Goal: Information Seeking & Learning: Learn about a topic

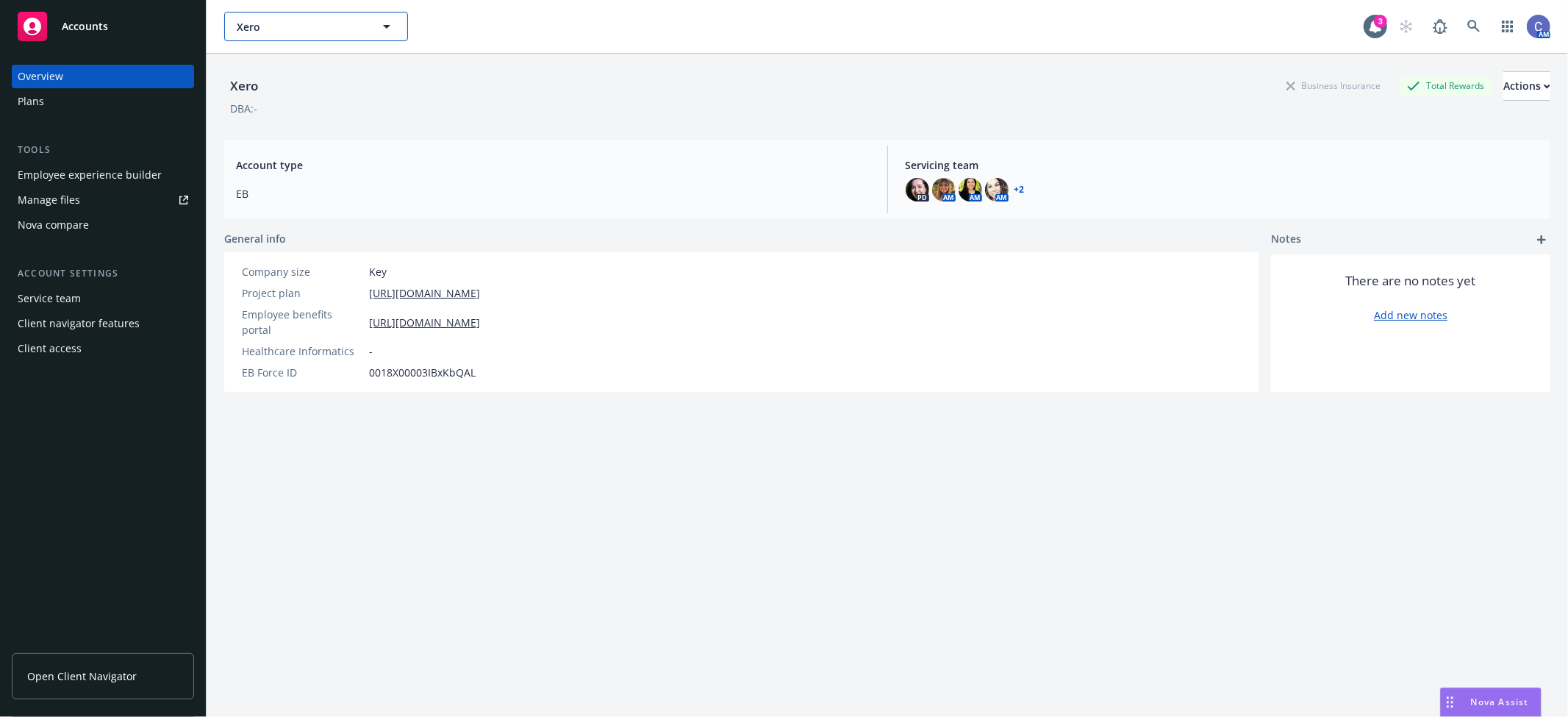
click at [348, 24] on span "Xero" at bounding box center [300, 26] width 127 height 15
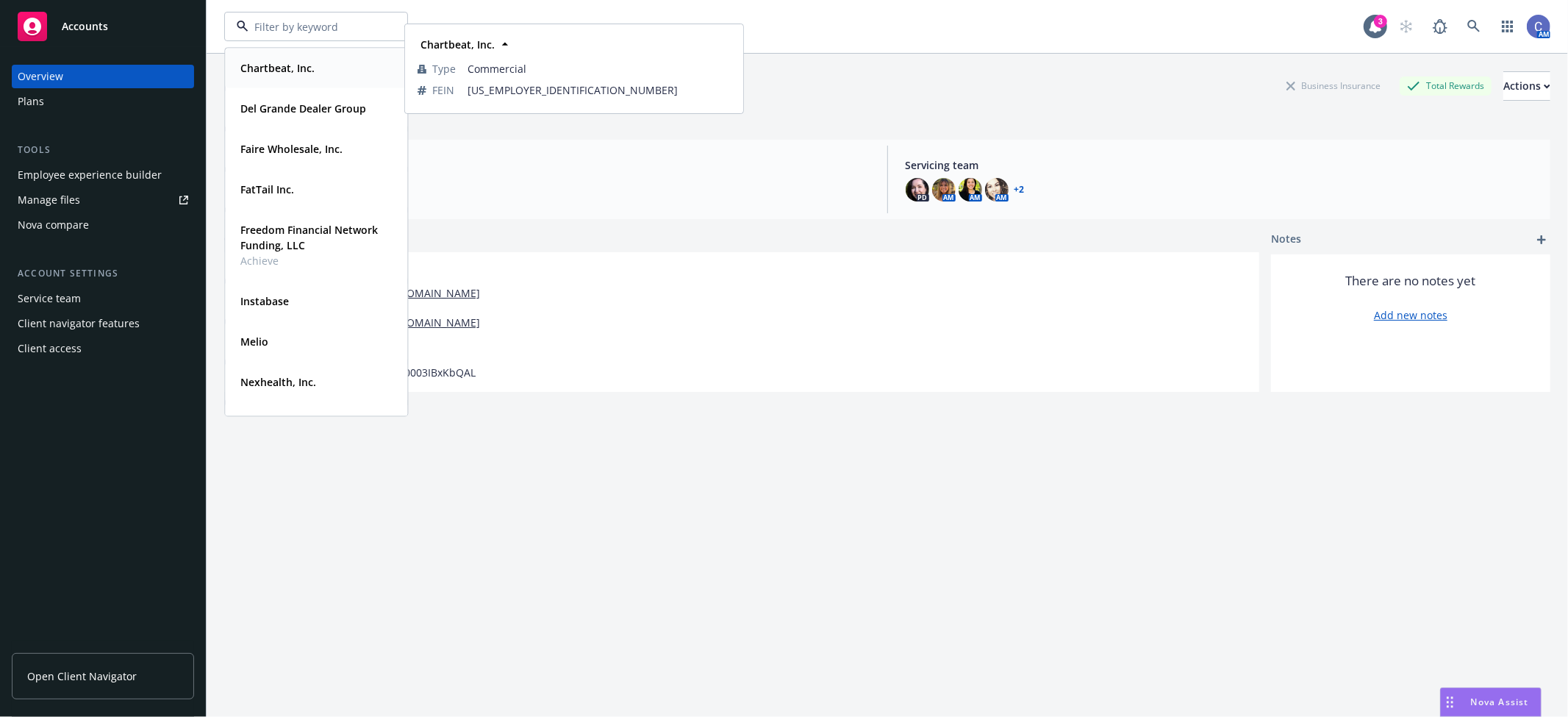
click at [311, 78] on div "Chartbeat, Inc." at bounding box center [275, 68] width 83 height 21
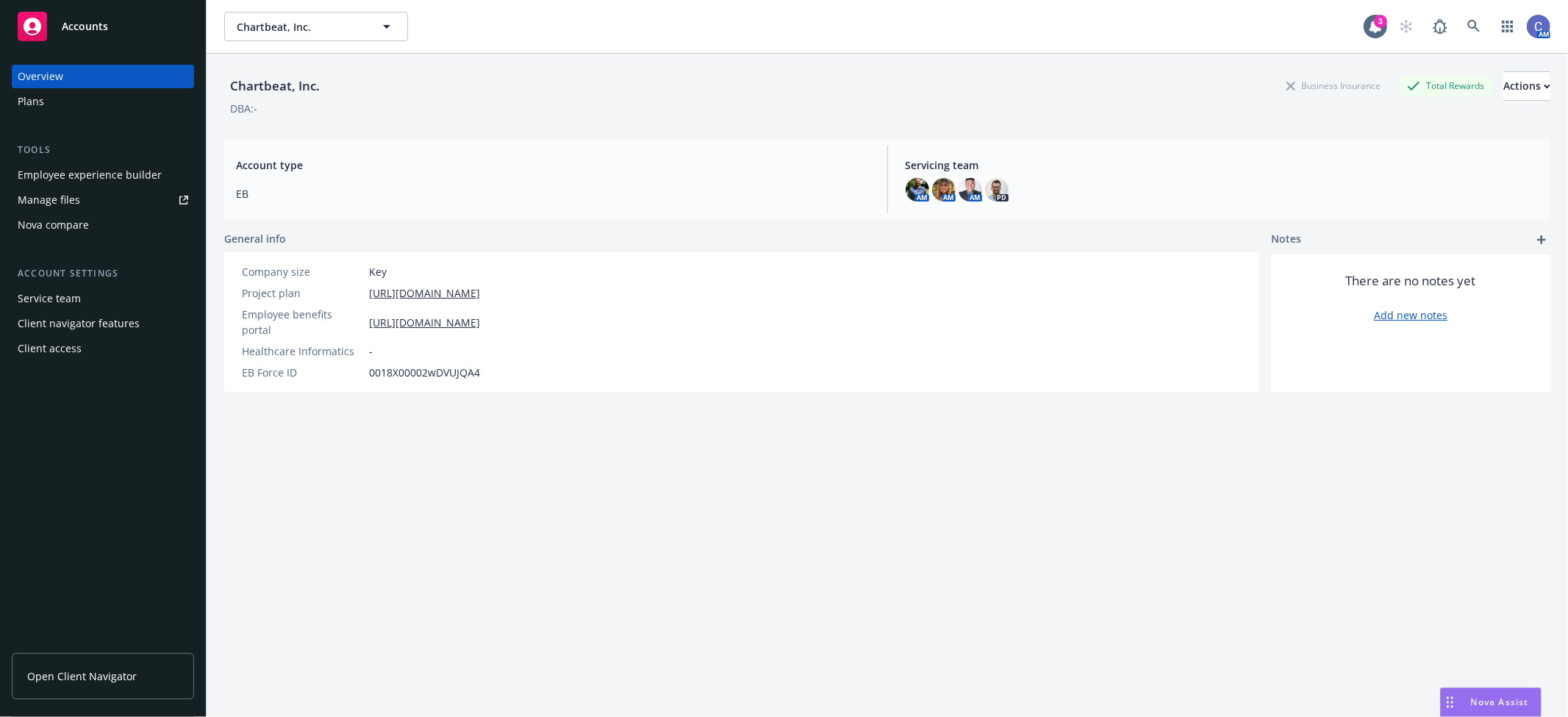
click at [32, 99] on div "Plans" at bounding box center [31, 102] width 27 height 23
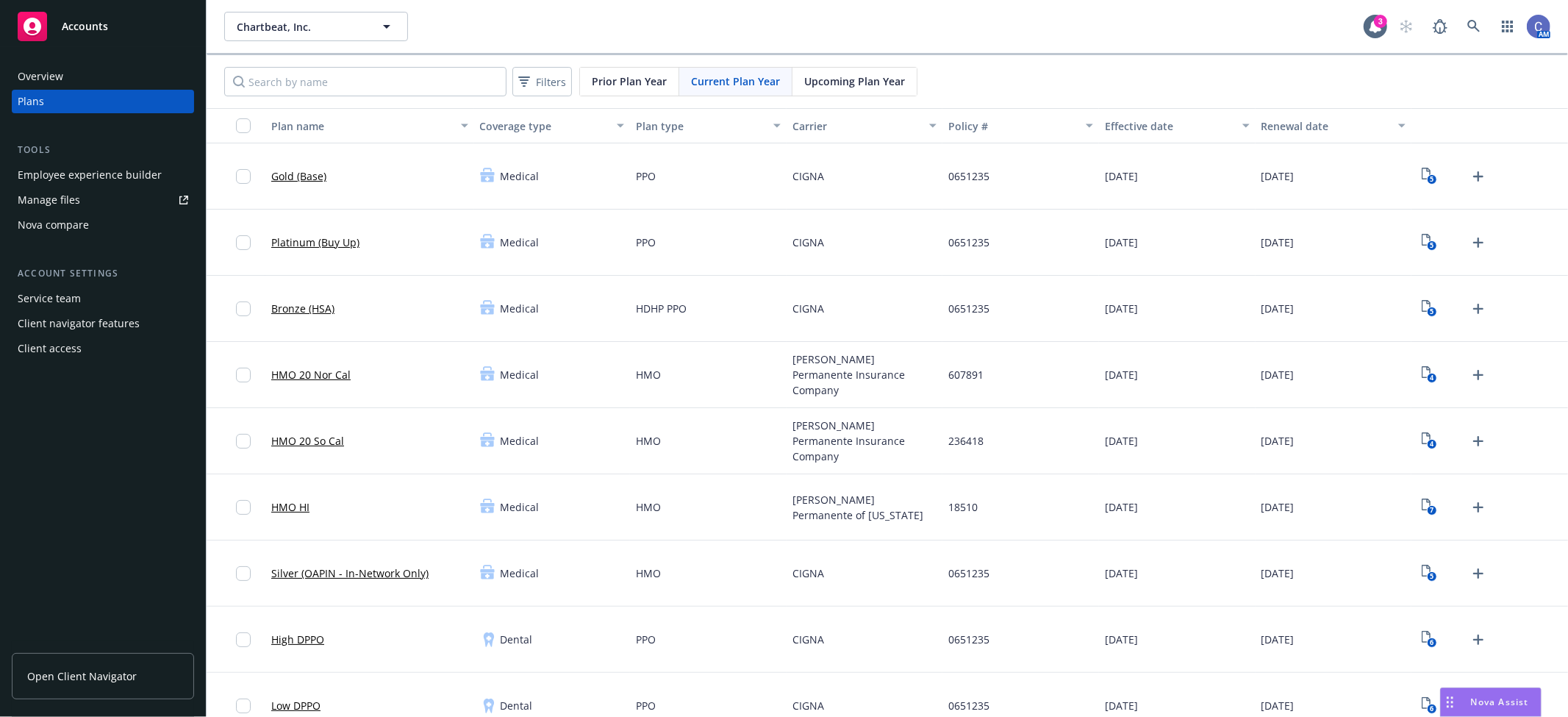
click at [128, 686] on link "Open Client Navigator" at bounding box center [103, 676] width 182 height 46
click at [98, 320] on div "Client navigator features" at bounding box center [78, 324] width 122 height 23
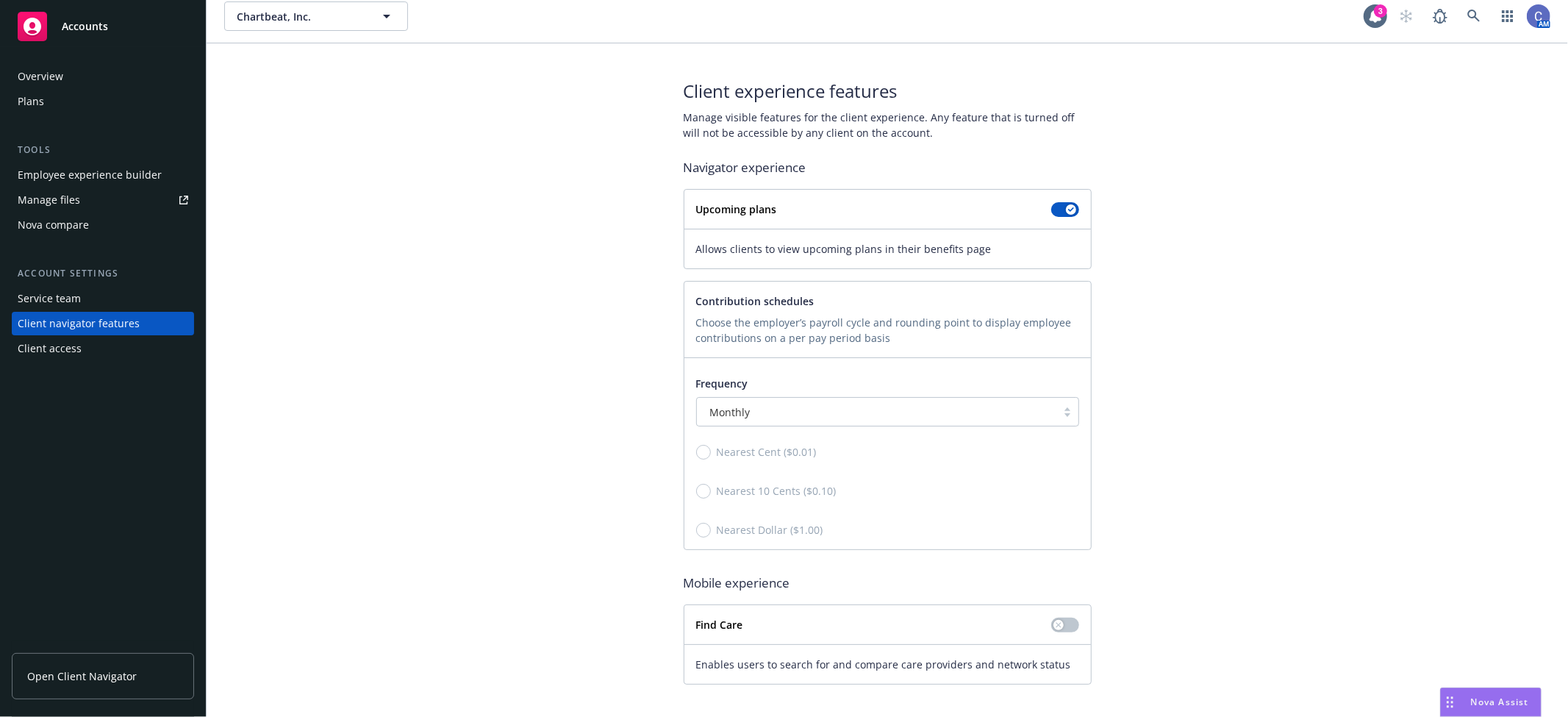
scroll to position [13, 0]
click at [1408, 370] on div "Client experience features Manage visible features for the client experience. A…" at bounding box center [886, 378] width 1326 height 606
click at [1481, 311] on div "Client experience features Manage visible features for the client experience. A…" at bounding box center [886, 378] width 1326 height 606
click at [1470, 322] on div "Client experience features Manage visible features for the client experience. A…" at bounding box center [886, 378] width 1326 height 606
click at [1348, 356] on div "Client experience features Manage visible features for the client experience. A…" at bounding box center [886, 378] width 1326 height 606
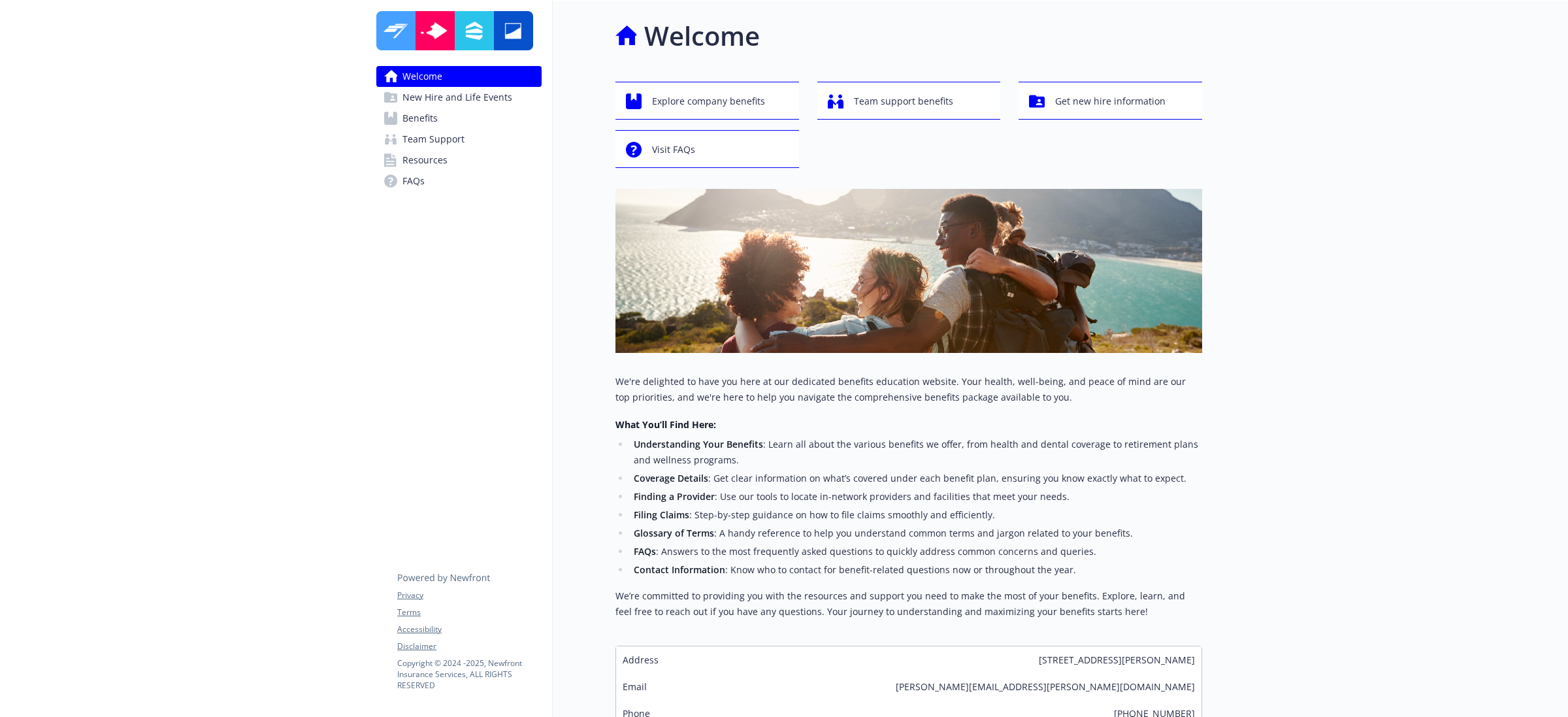
click at [443, 116] on link "Benefits" at bounding box center [459, 118] width 166 height 21
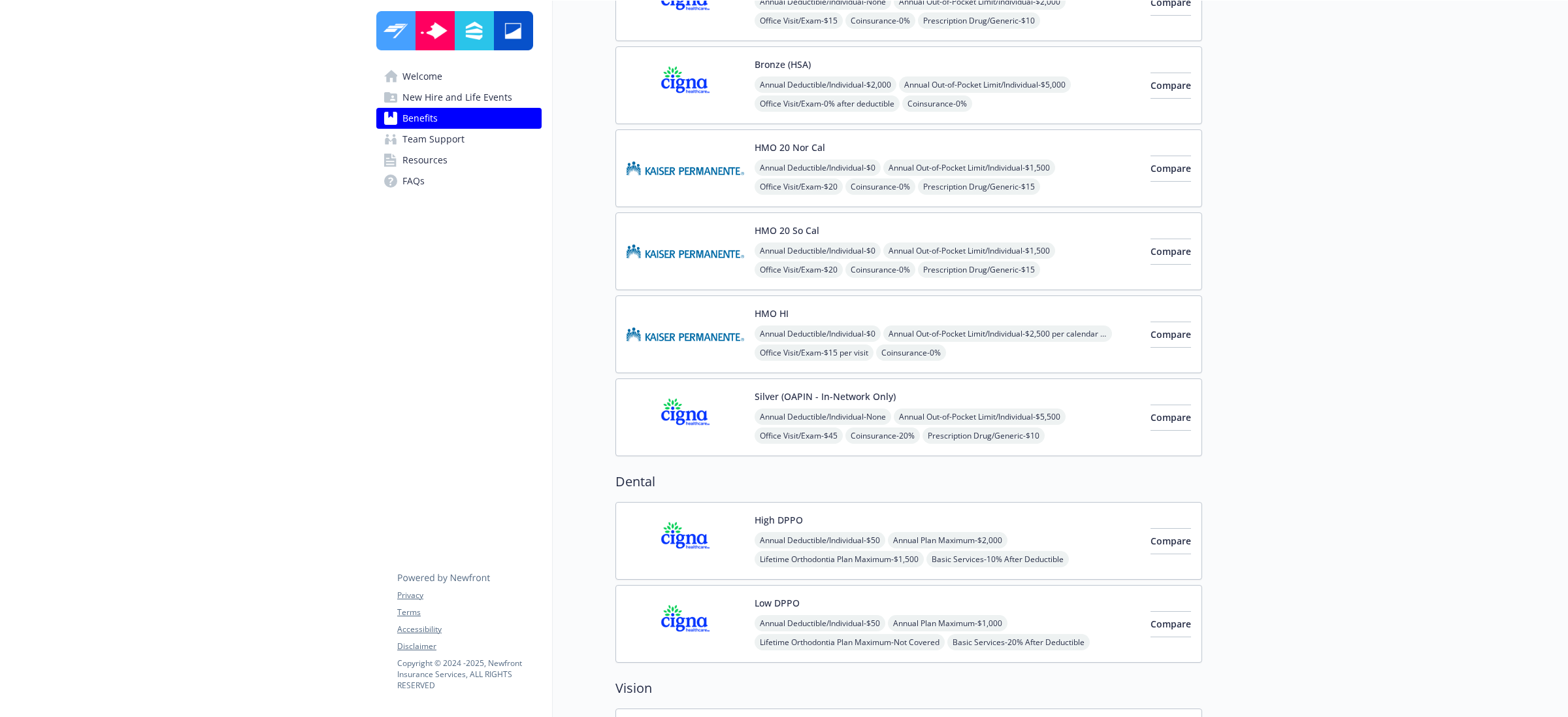
scroll to position [326, 0]
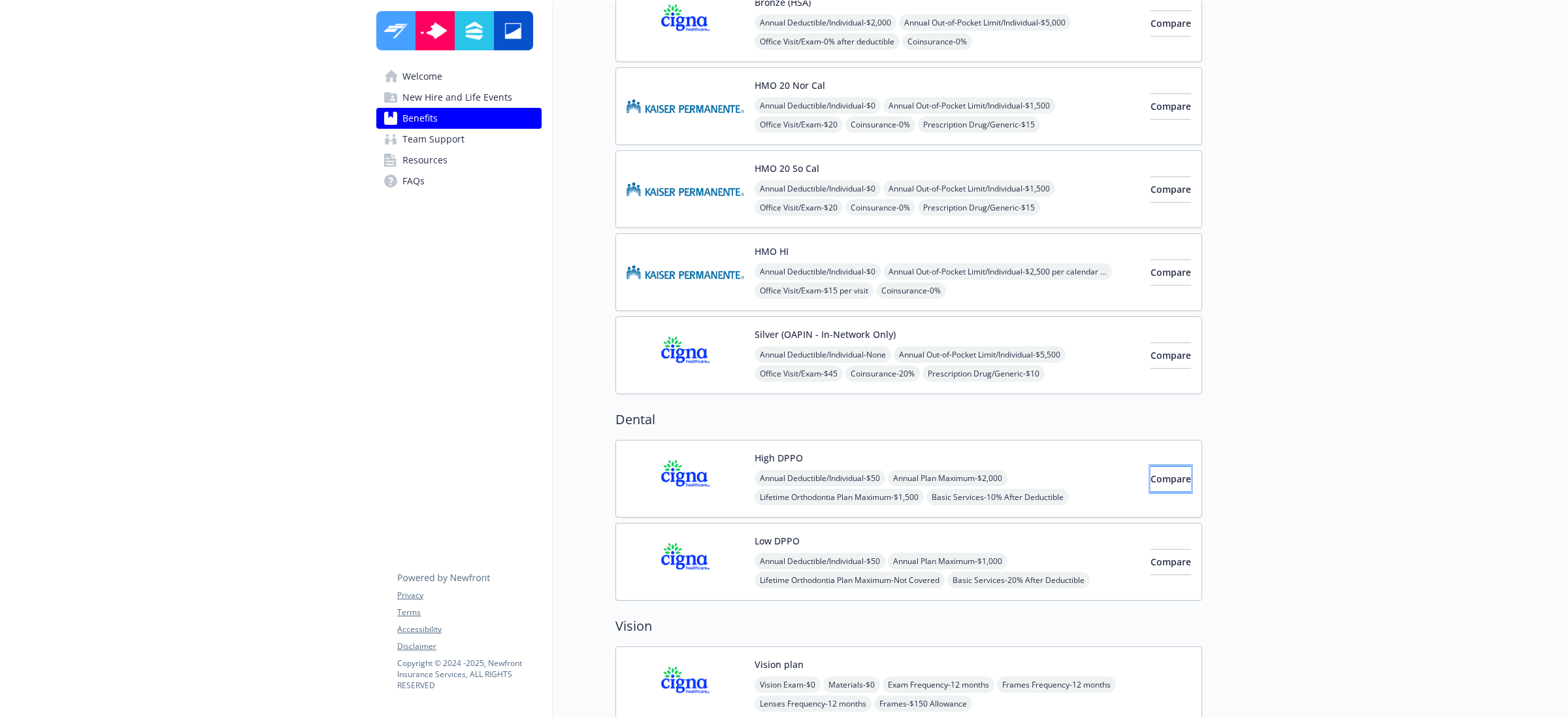
click at [1150, 484] on span "Compare" at bounding box center [1170, 479] width 40 height 13
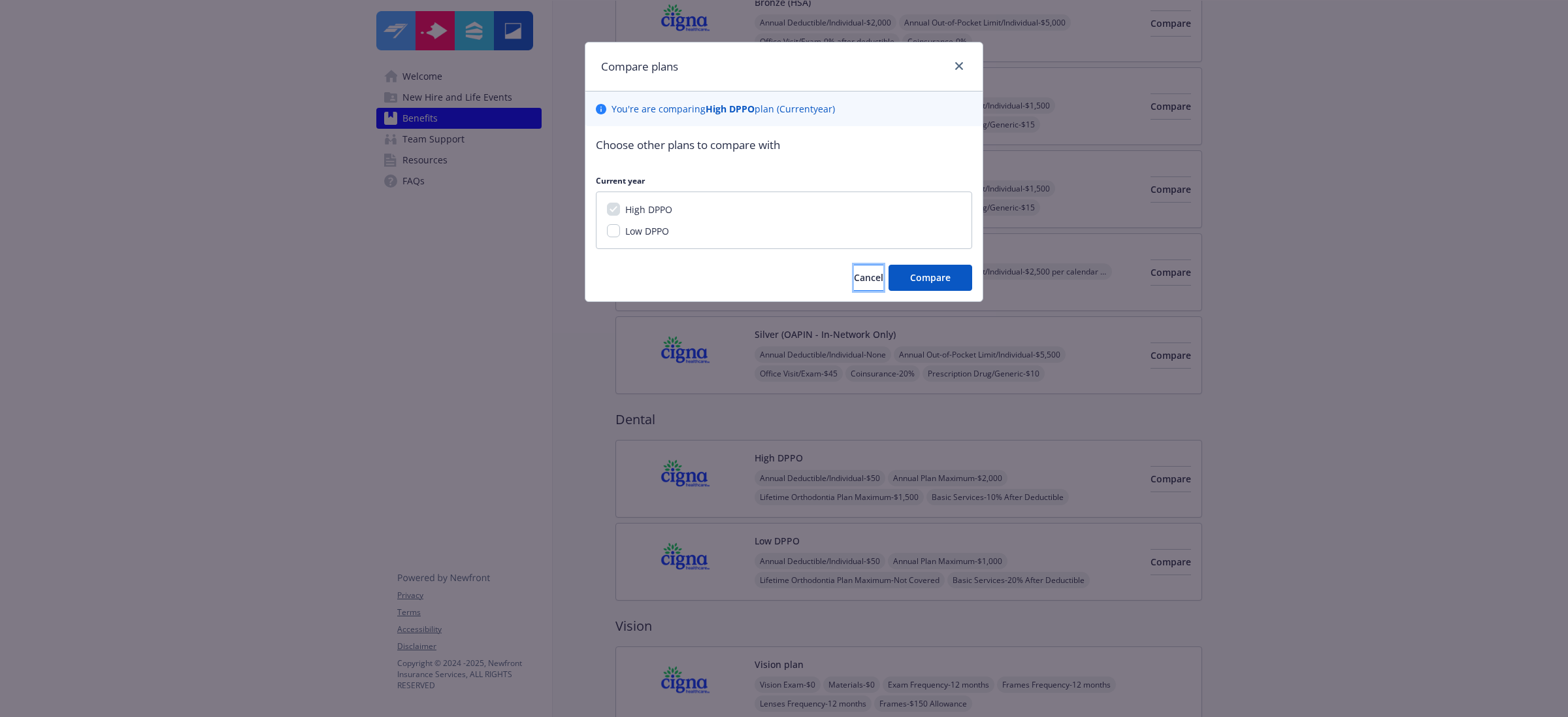
click at [854, 288] on button "Cancel" at bounding box center [868, 277] width 29 height 26
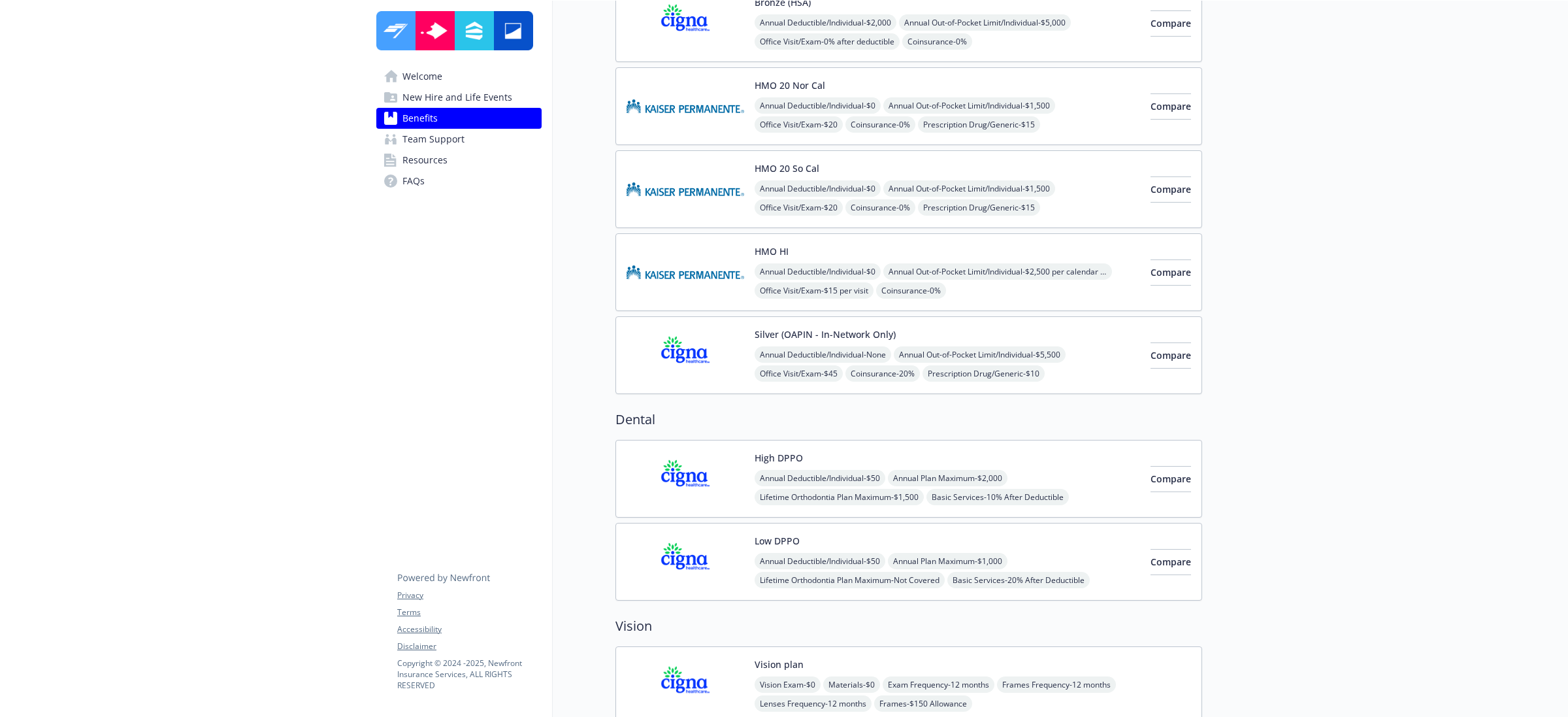
drag, startPoint x: 361, startPoint y: 376, endPoint x: 847, endPoint y: 429, distance: 488.9
click at [1171, 562] on button "Compare" at bounding box center [1170, 562] width 40 height 26
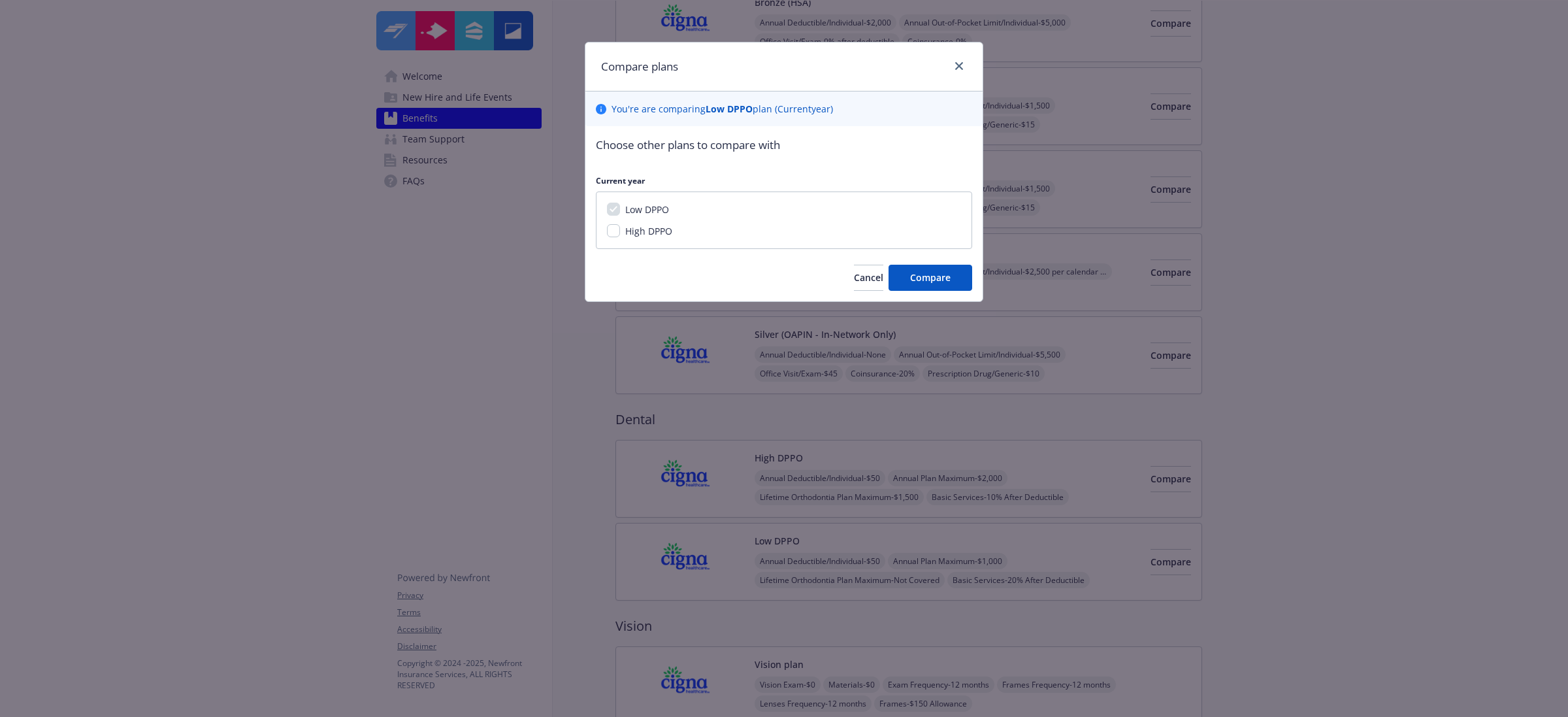
click at [969, 162] on div "Choose other plans to compare with Current year Low DPPO High DPPO" at bounding box center [784, 193] width 376 height 113
drag, startPoint x: 616, startPoint y: 226, endPoint x: 631, endPoint y: 235, distance: 17.5
click at [616, 227] on input "High DPPO" at bounding box center [613, 231] width 13 height 13
checkbox input "true"
click at [943, 281] on span "Compare" at bounding box center [930, 277] width 40 height 13
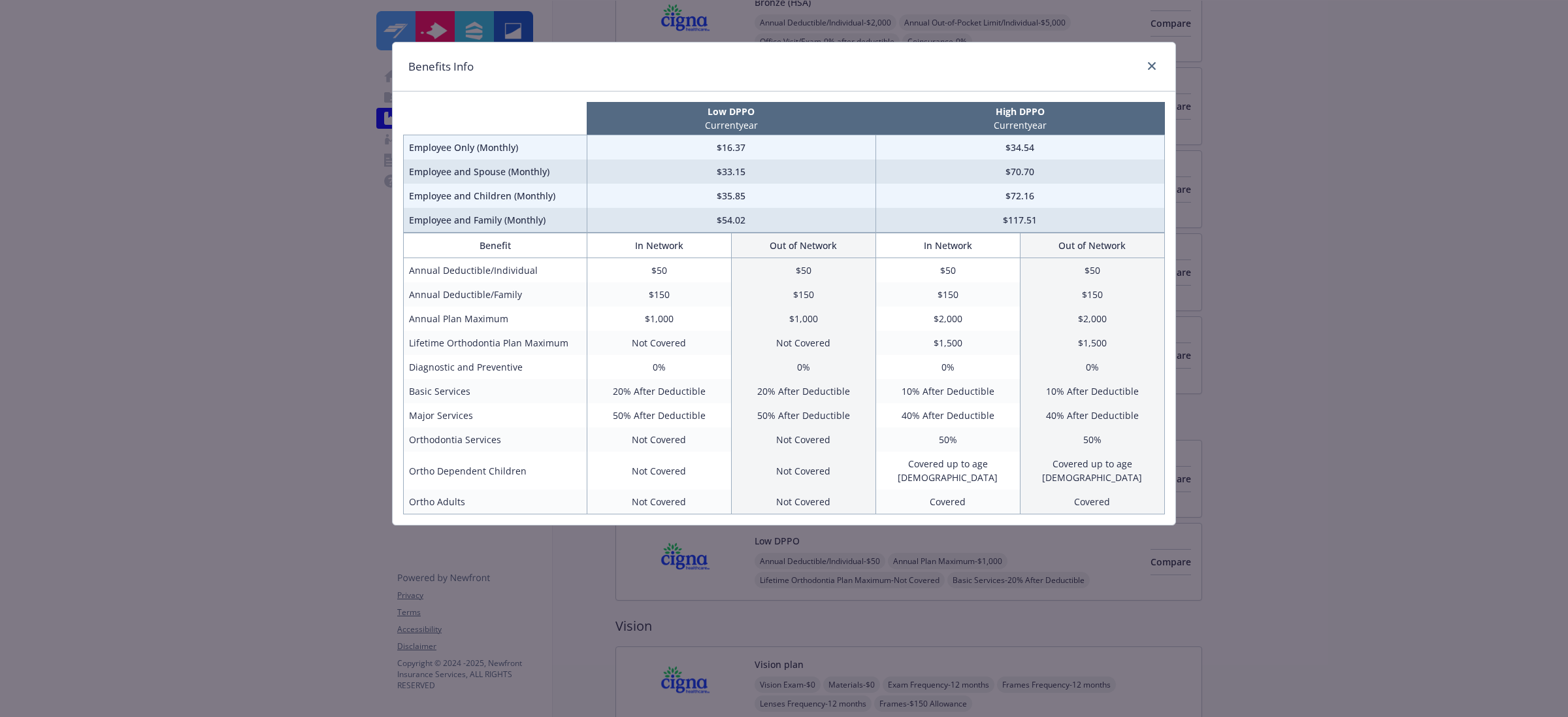
click at [196, 188] on div "Benefits Info Low DPPO Current year High DPPO Current year Employee Only (Month…" at bounding box center [784, 358] width 1568 height 717
click at [1158, 63] on link "close" at bounding box center [1152, 66] width 16 height 16
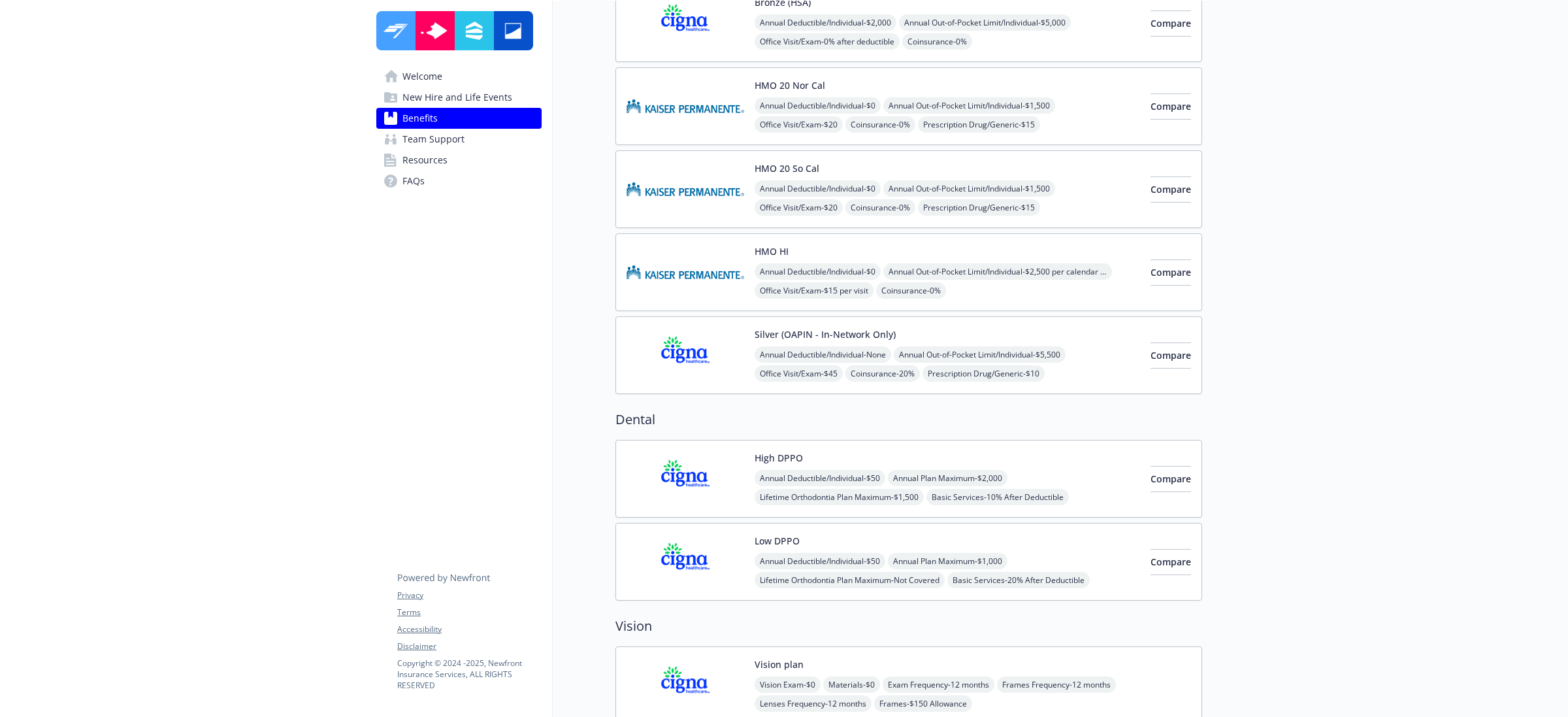
click at [700, 471] on img at bounding box center [685, 479] width 117 height 55
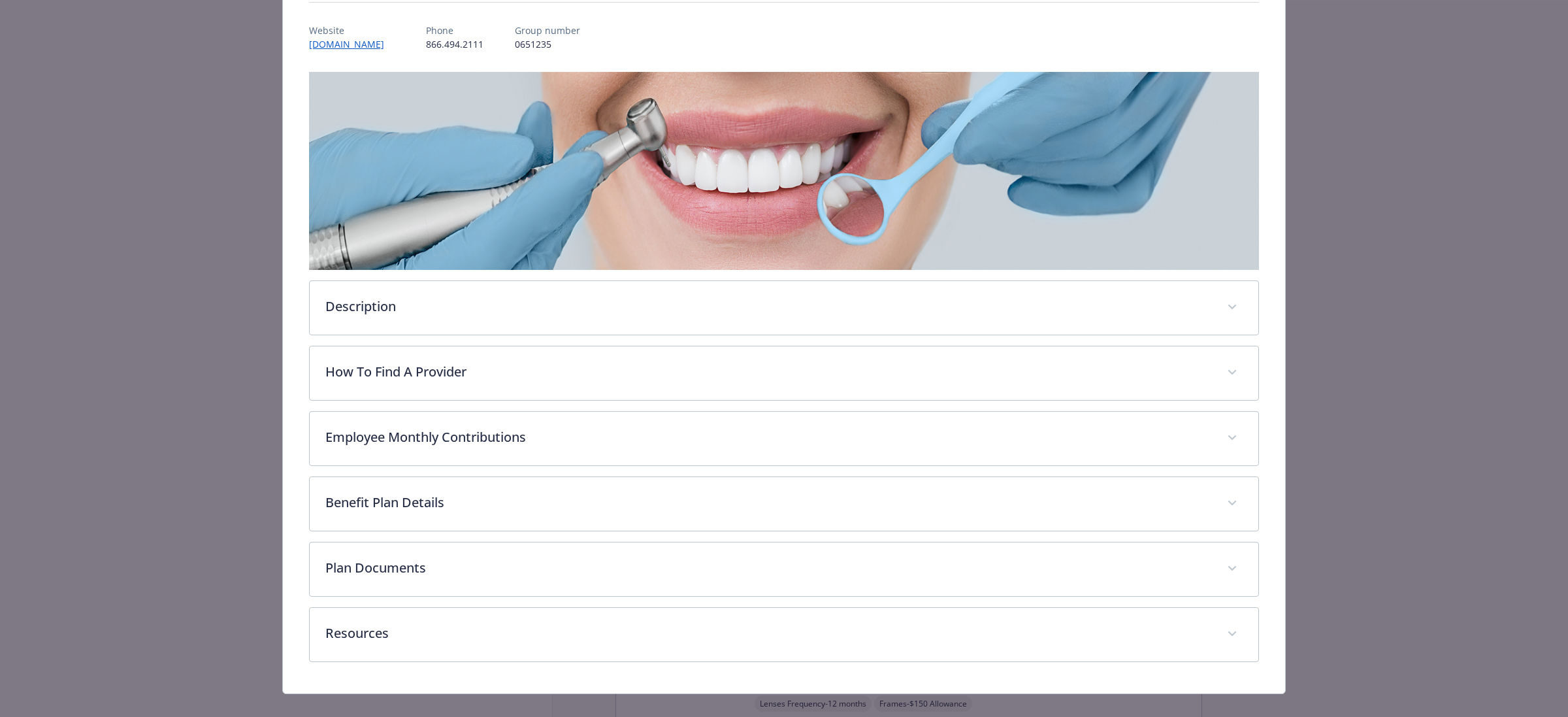
scroll to position [167, 0]
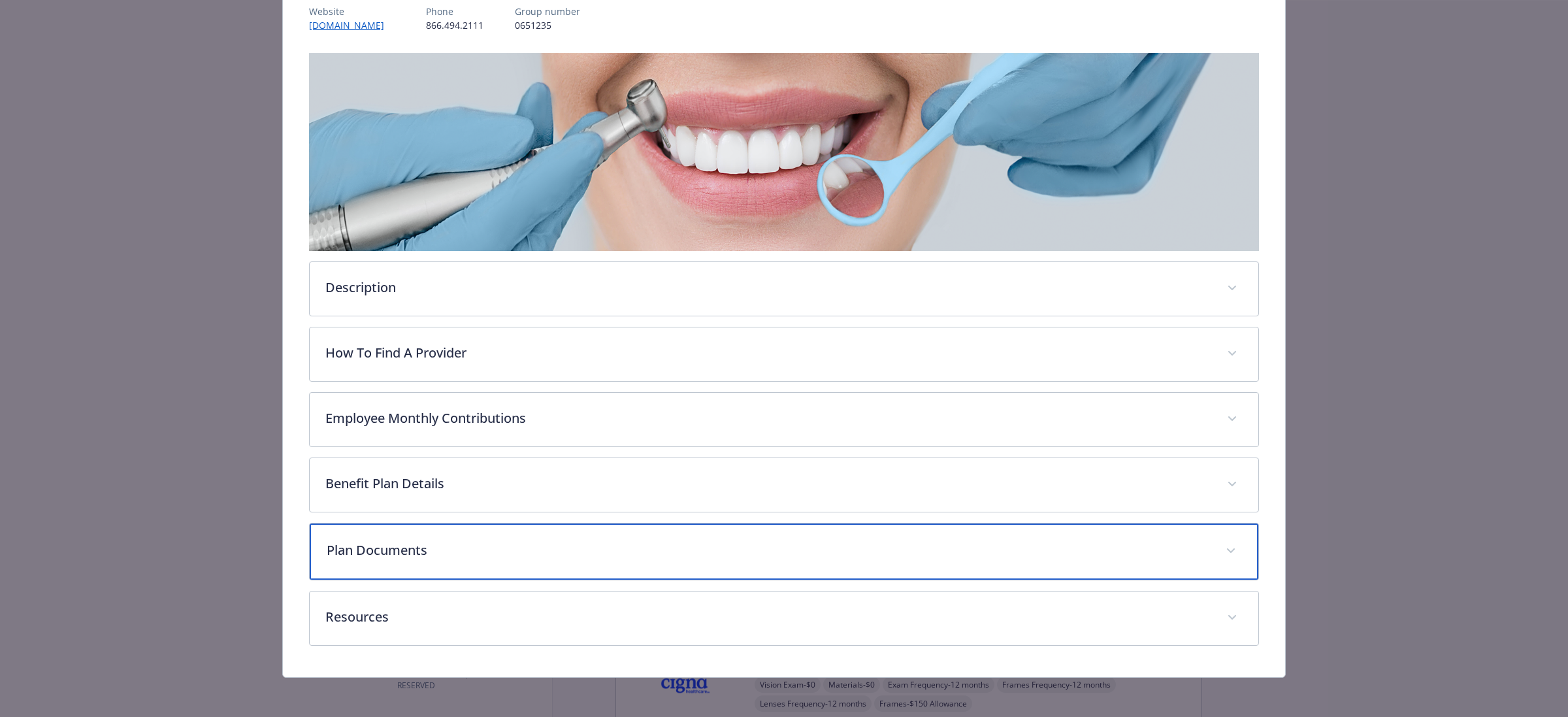
click at [446, 543] on p "Plan Documents" at bounding box center [768, 550] width 883 height 20
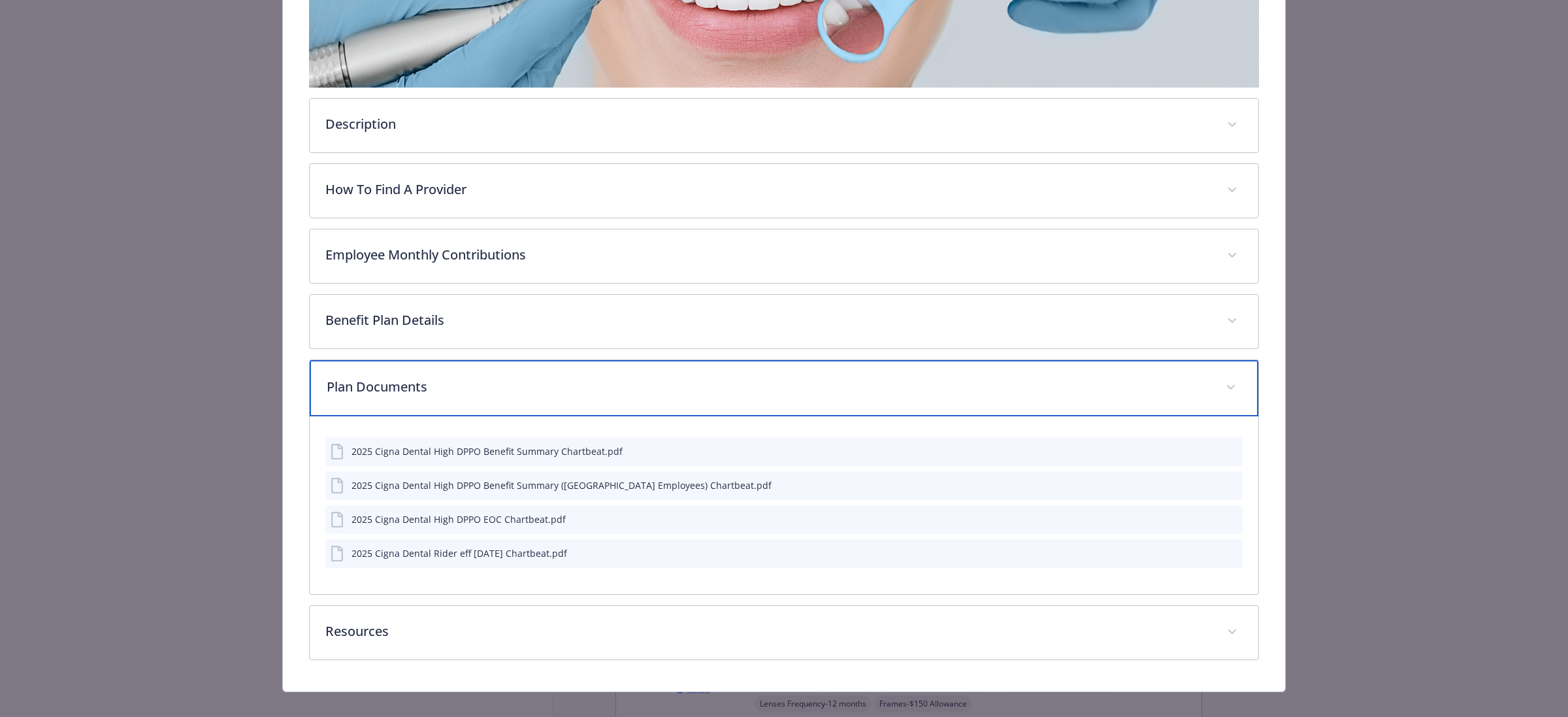
scroll to position [249, 0]
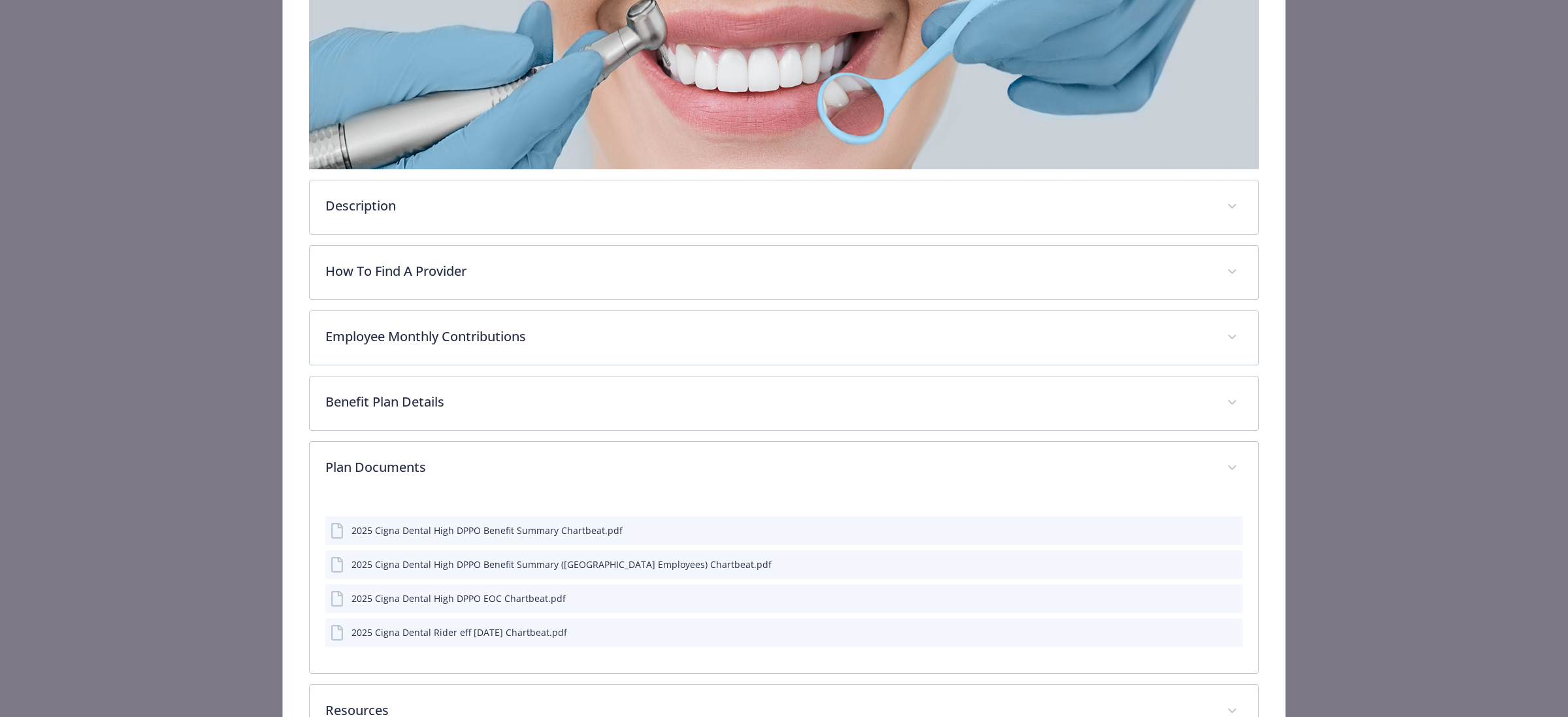
click at [1224, 598] on icon "preview file" at bounding box center [1230, 598] width 12 height 10
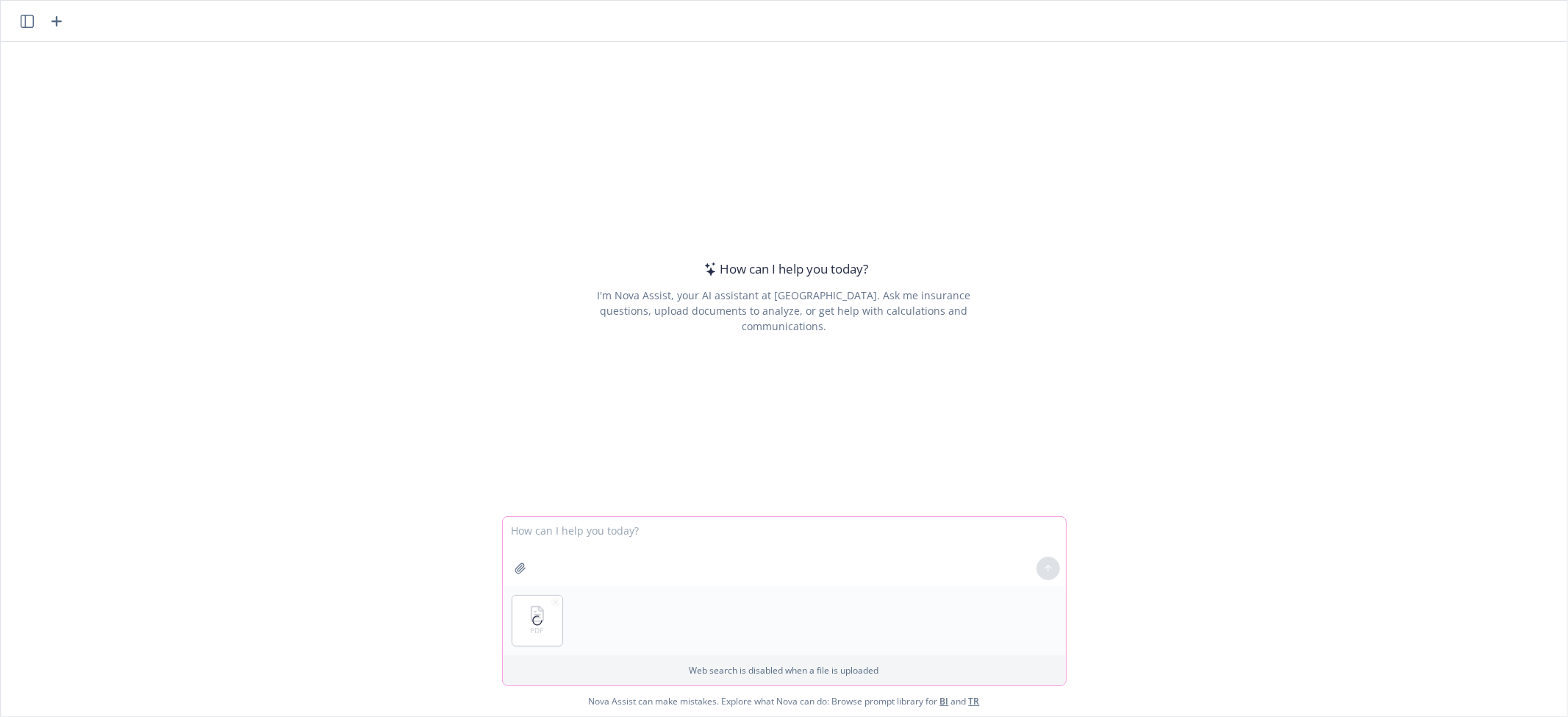
click at [651, 545] on textarea at bounding box center [784, 552] width 563 height 70
click at [1053, 527] on textarea "can you extract information on what happens if an employee has ongoing orthodon…" at bounding box center [784, 552] width 563 height 70
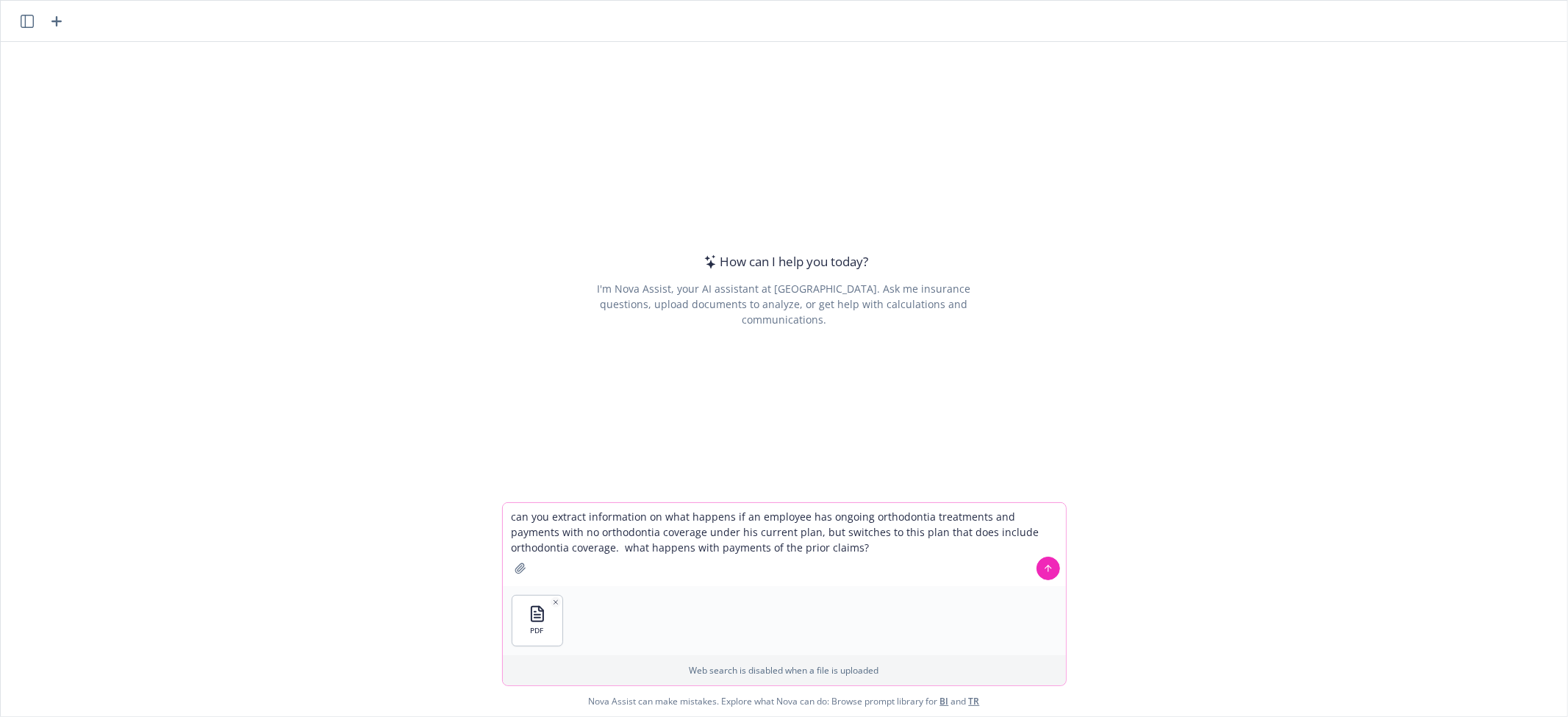
type textarea "can you extract information on what happens if an employee has ongoing orthodon…"
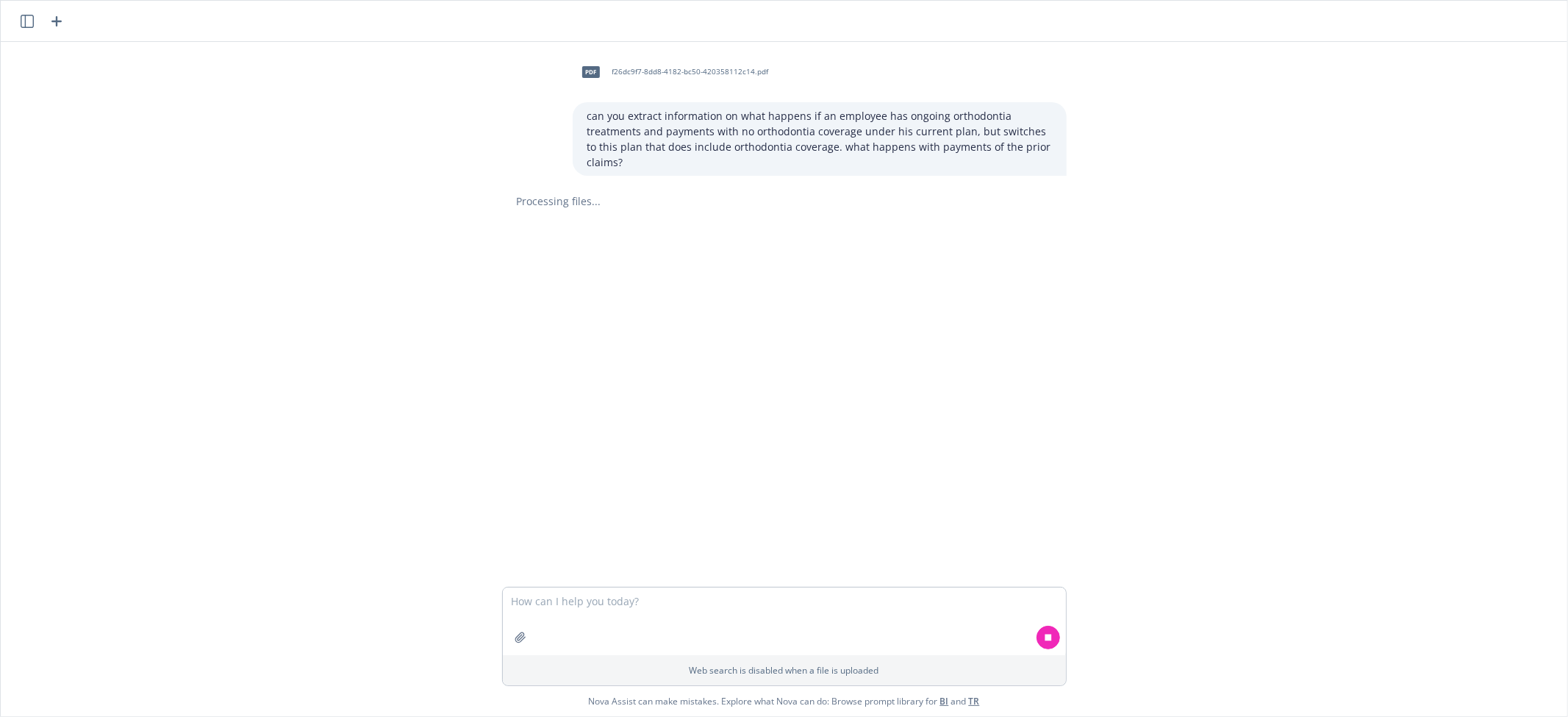
click at [1319, 297] on div "pdf f26dc9f7-8dd8-4182-bc50-420358112c14.pdf can you extract information on wha…" at bounding box center [784, 314] width 1566 height 545
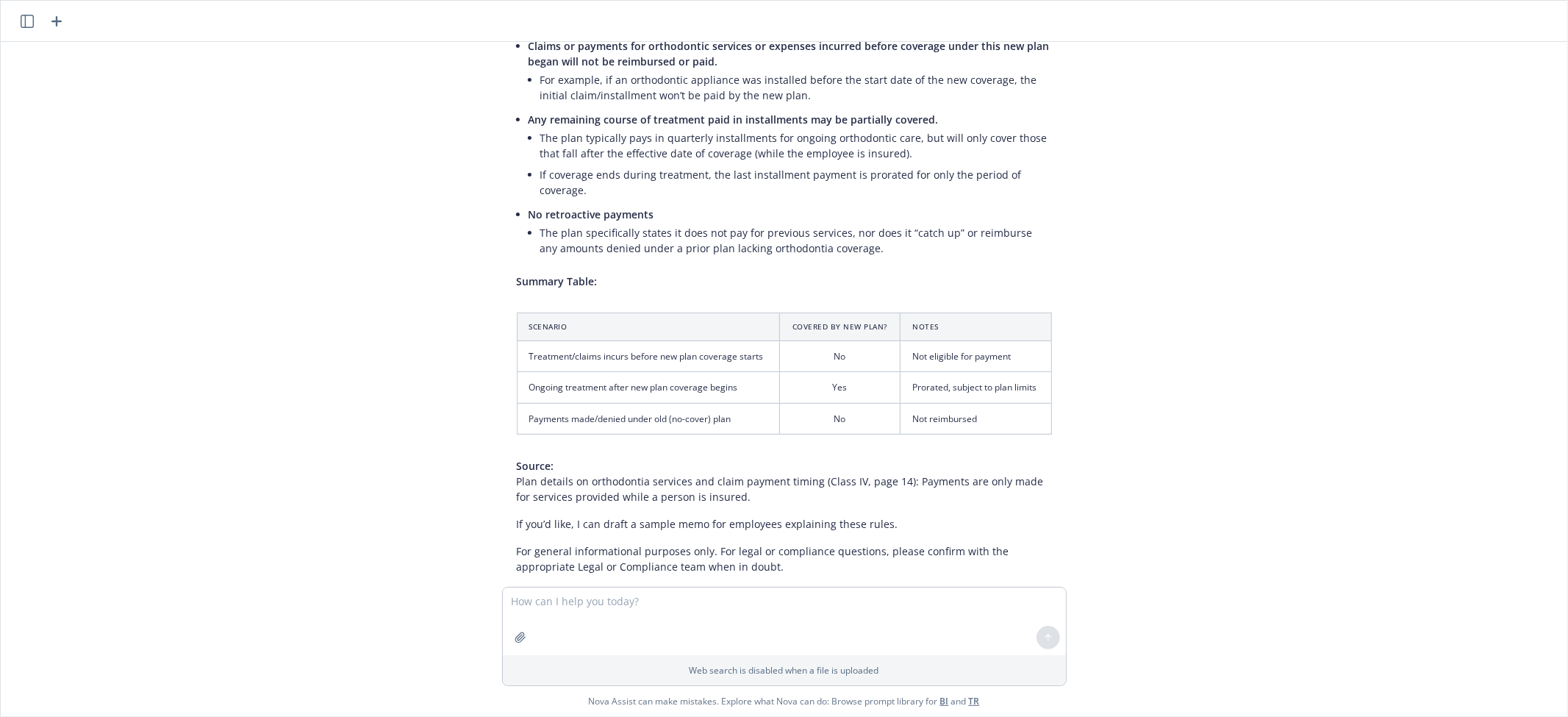
scroll to position [272, 0]
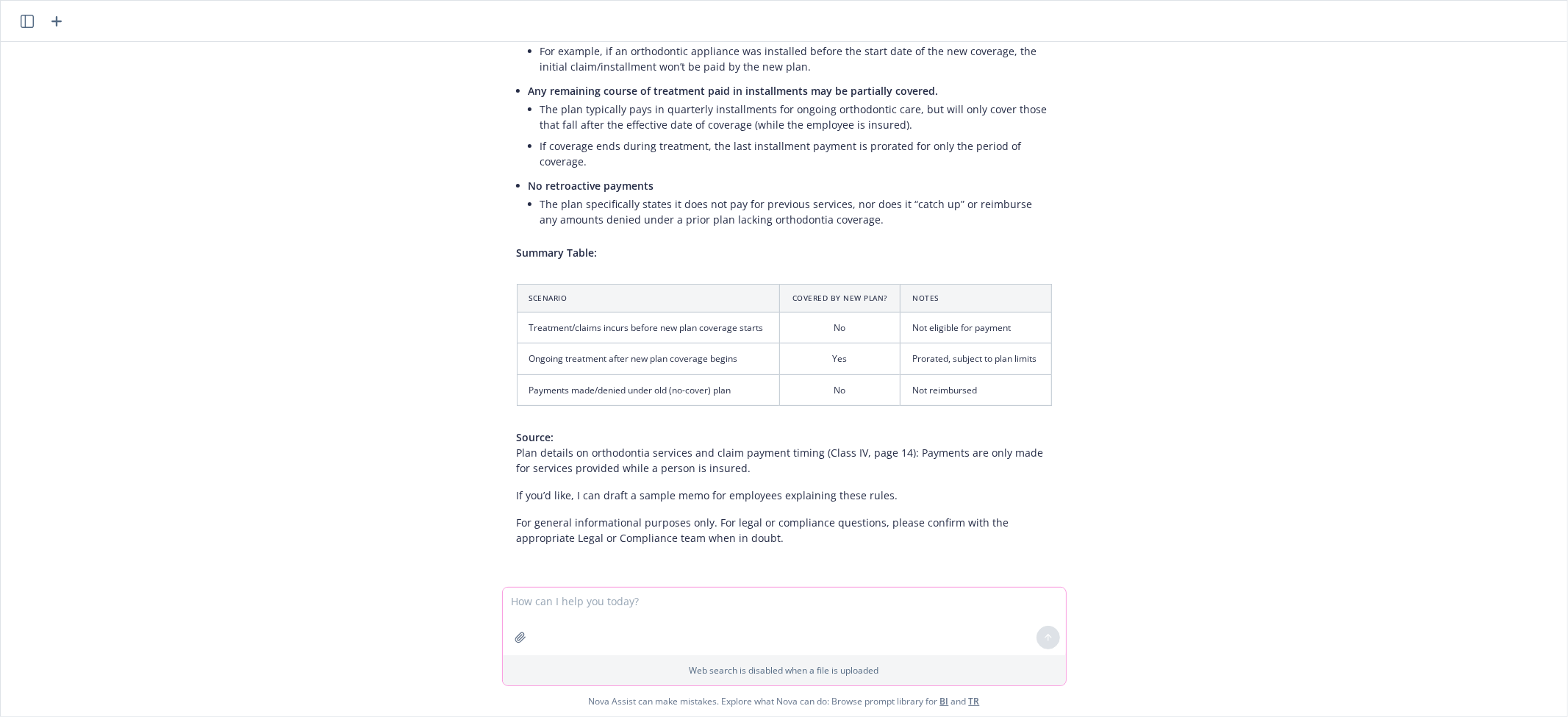
click at [740, 604] on textarea at bounding box center [784, 622] width 563 height 68
type textarea "c"
type textarea "love this table. can you add a column to the table that calls out the pages on …"
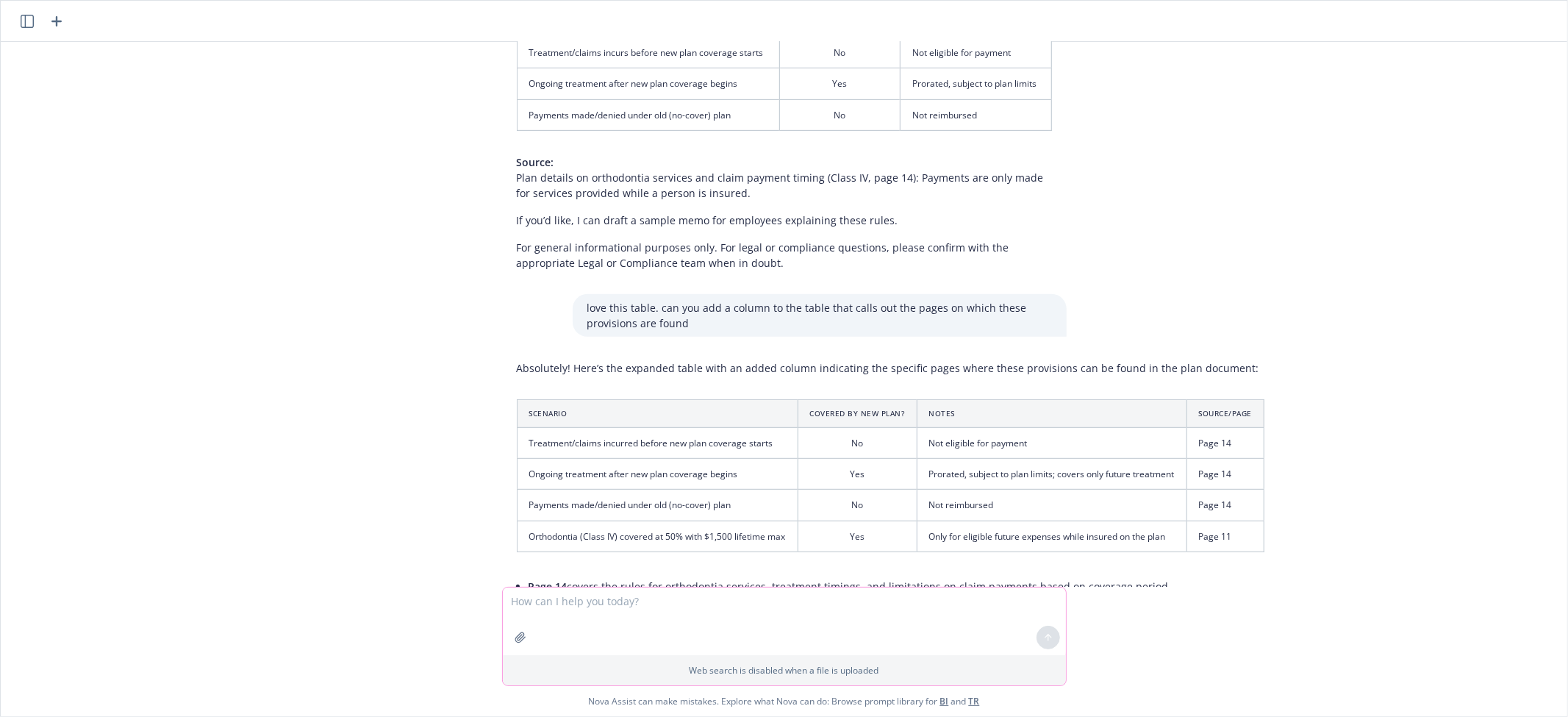
scroll to position [547, 0]
click at [251, 337] on div "pdf f26dc9f7-8dd8-4182-bc50-420358112c14.pdf can you extract information on wha…" at bounding box center [784, 314] width 1566 height 545
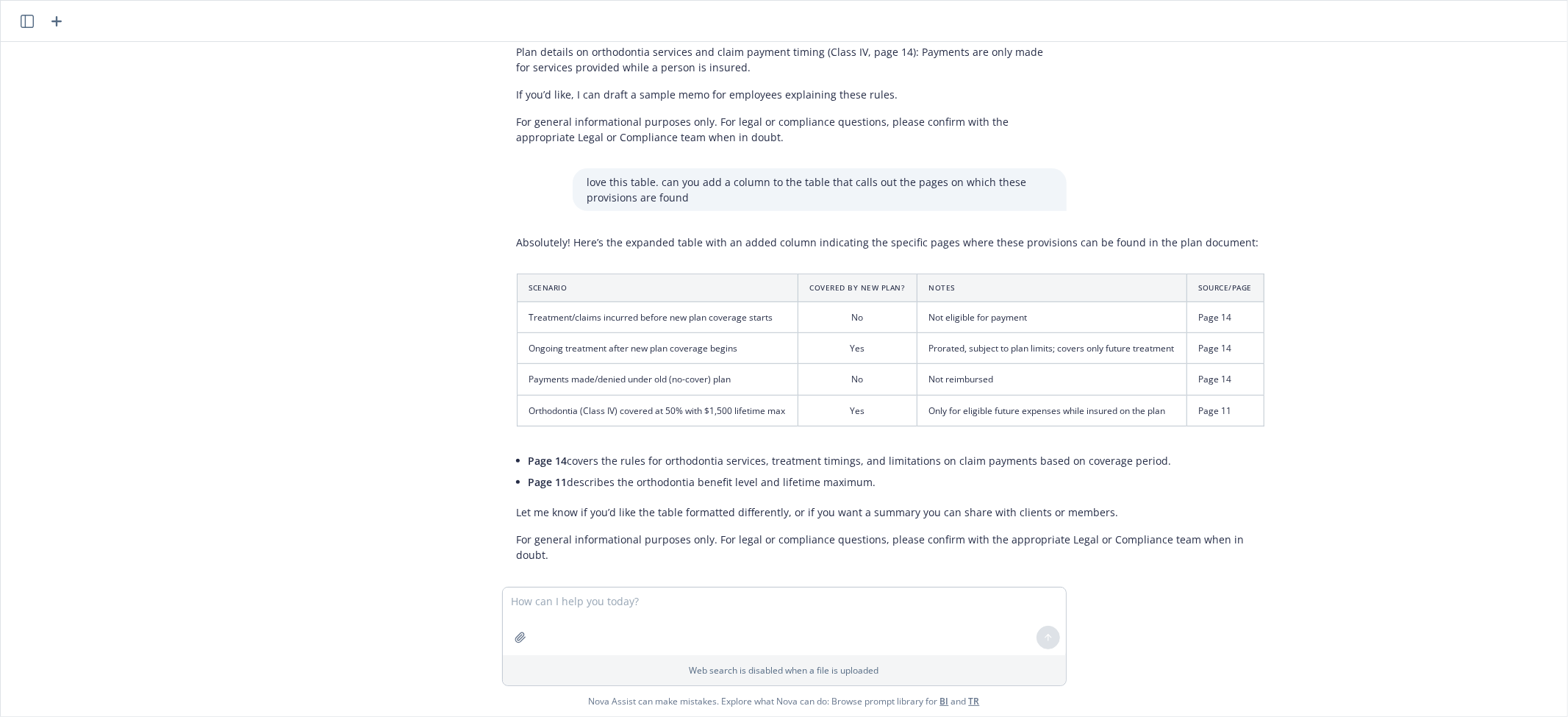
scroll to position [673, 0]
click at [804, 608] on textarea at bounding box center [784, 622] width 563 height 68
type textarea "i don't think these page numbers are correct. can you add a column that cite th…"
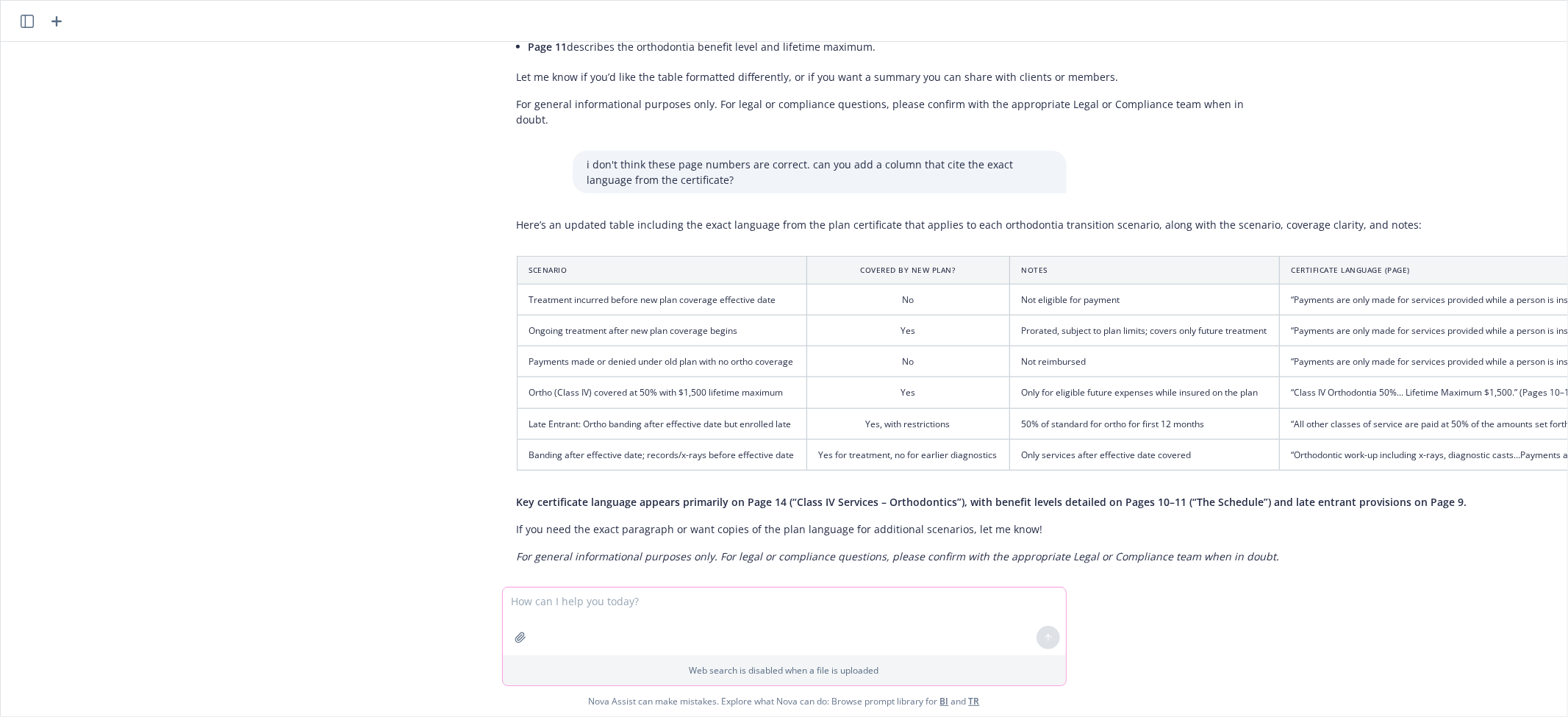
scroll to position [1123, 0]
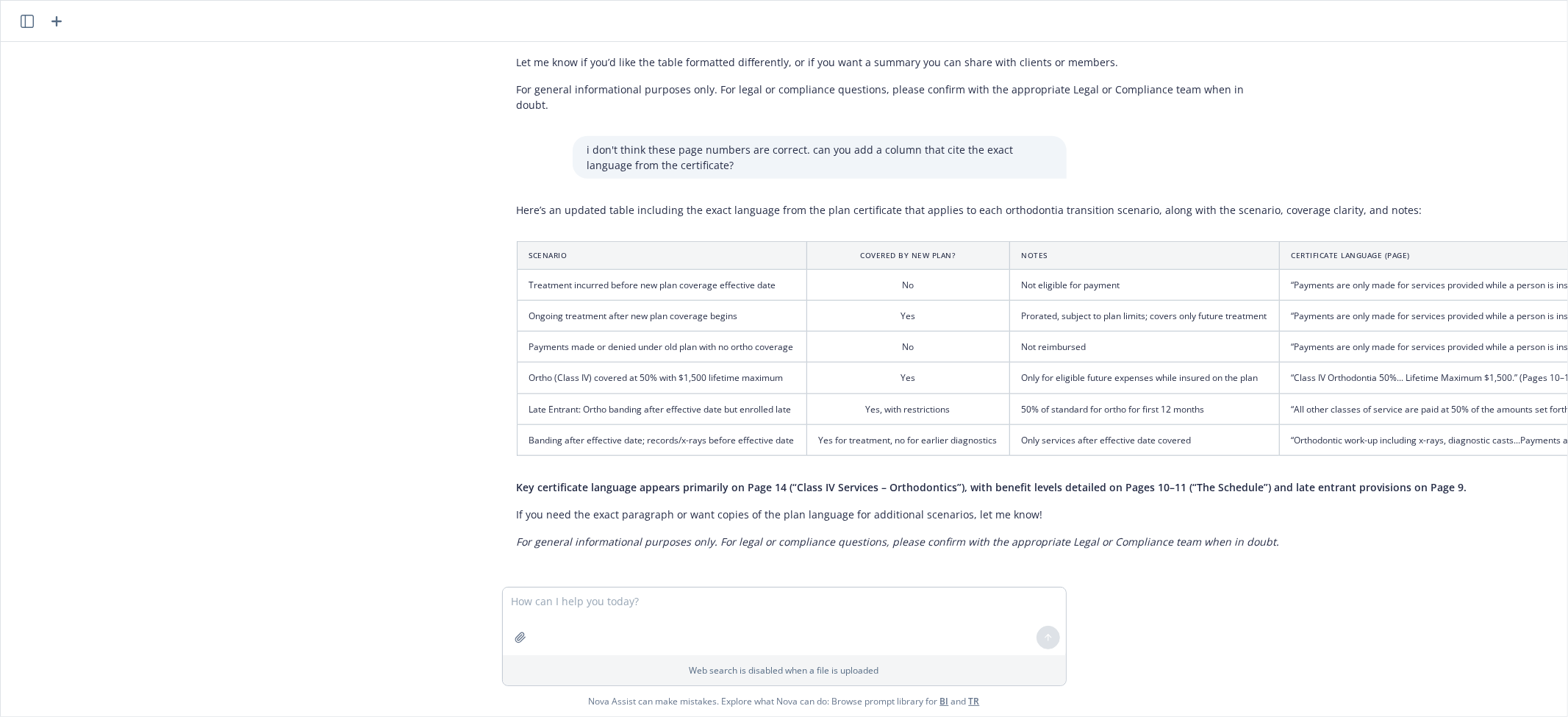
drag, startPoint x: 1106, startPoint y: 587, endPoint x: 1408, endPoint y: 604, distance: 302.5
click at [1408, 604] on div "Web search is disabled when a file is uploaded Nova Assist can make mistakes. E…" at bounding box center [784, 651] width 1566 height 129
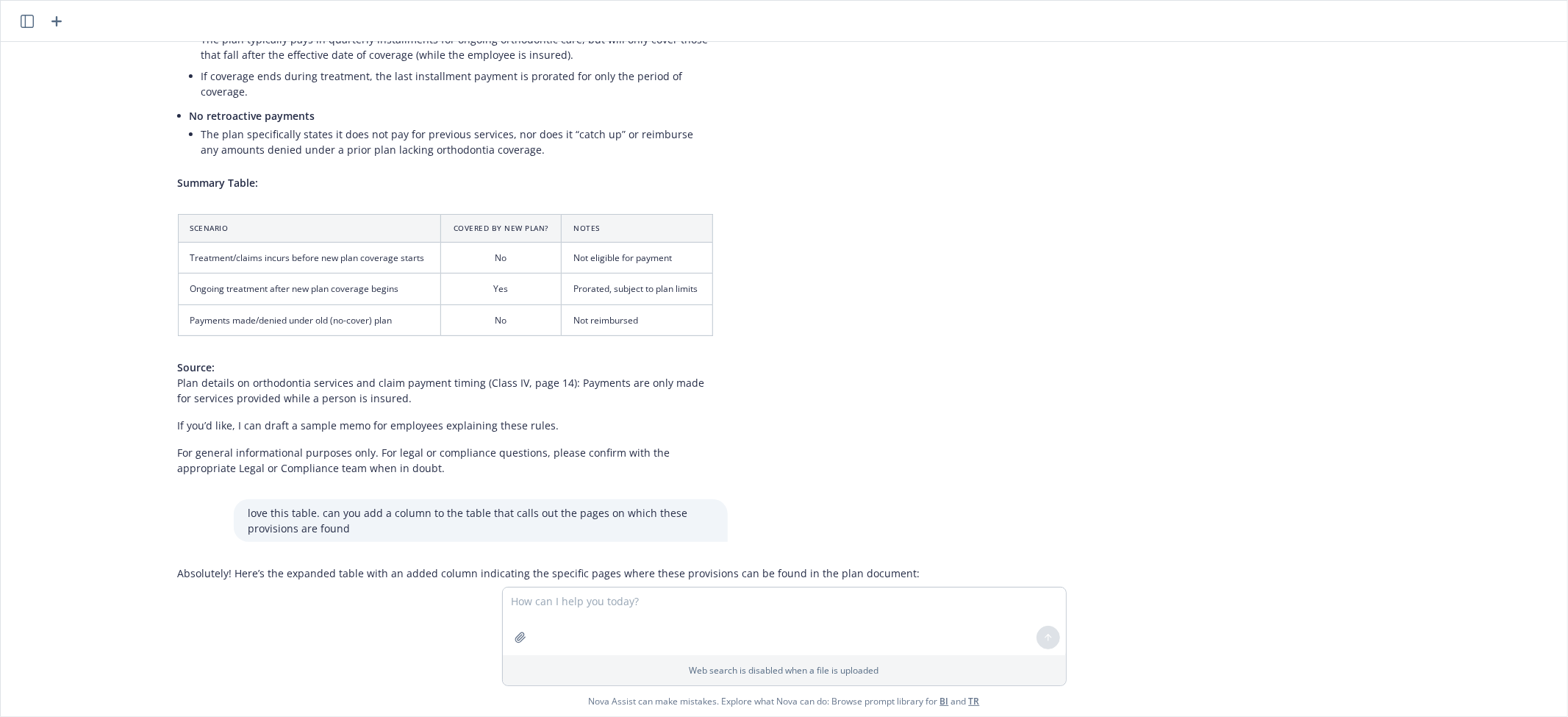
scroll to position [0, 358]
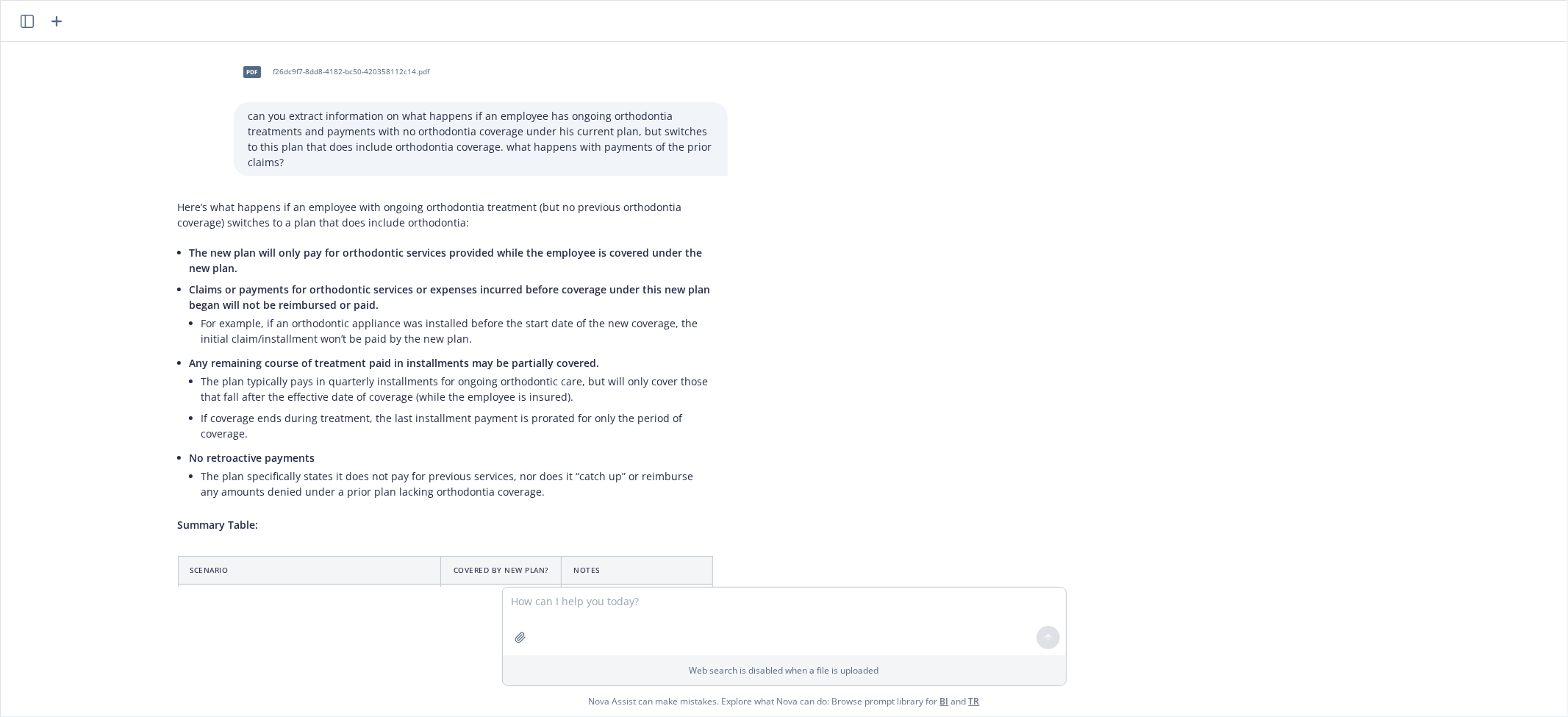
click at [534, 428] on li "If coverage ends during treatment, the last installment payment is prorated for…" at bounding box center [457, 425] width 512 height 37
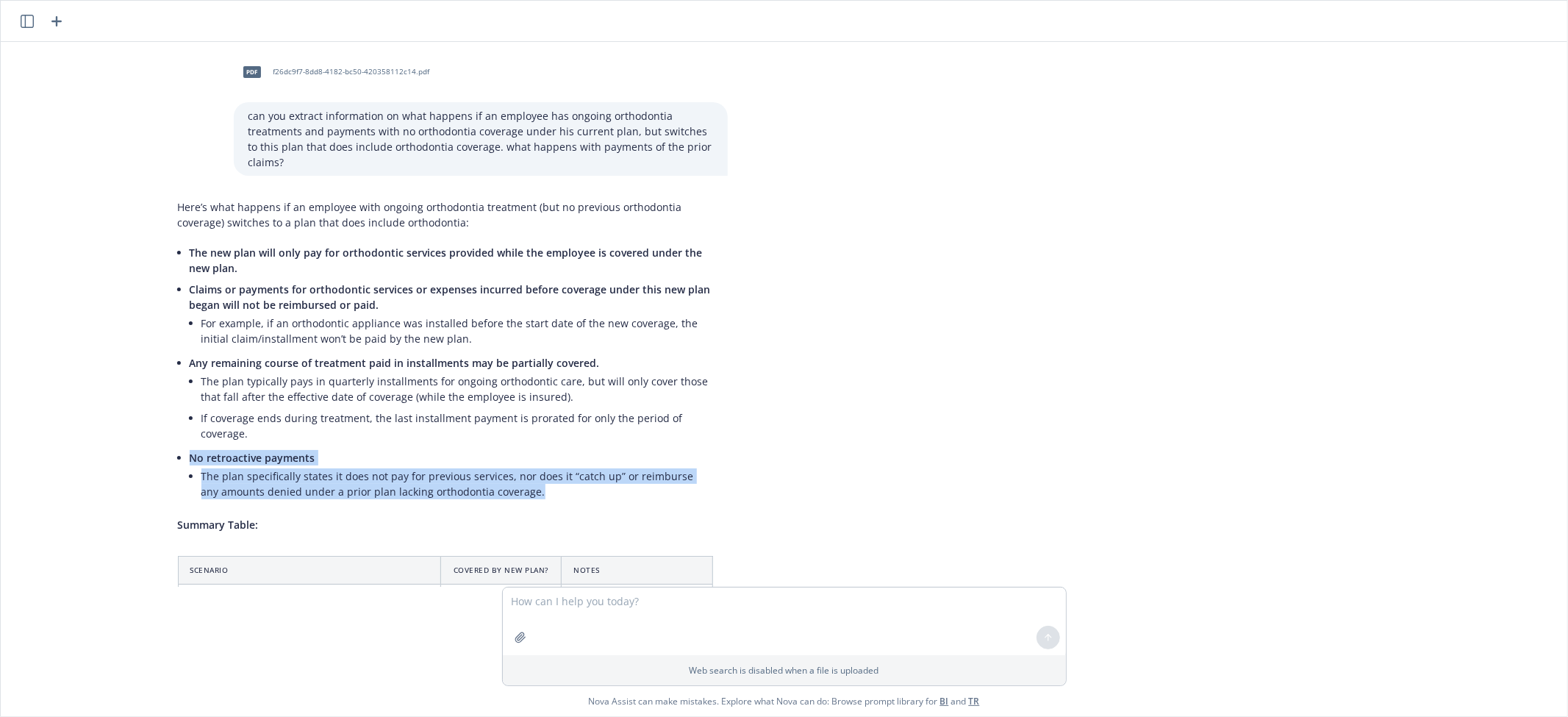
drag, startPoint x: 501, startPoint y: 493, endPoint x: 127, endPoint y: 454, distance: 376.0
click at [152, 454] on div "Here’s what happens if an employee with ongoing orthodontia treatment (but no p…" at bounding box center [446, 508] width 588 height 630
copy li "No retroactive payments The plan specifically states it does not pay for previo…"
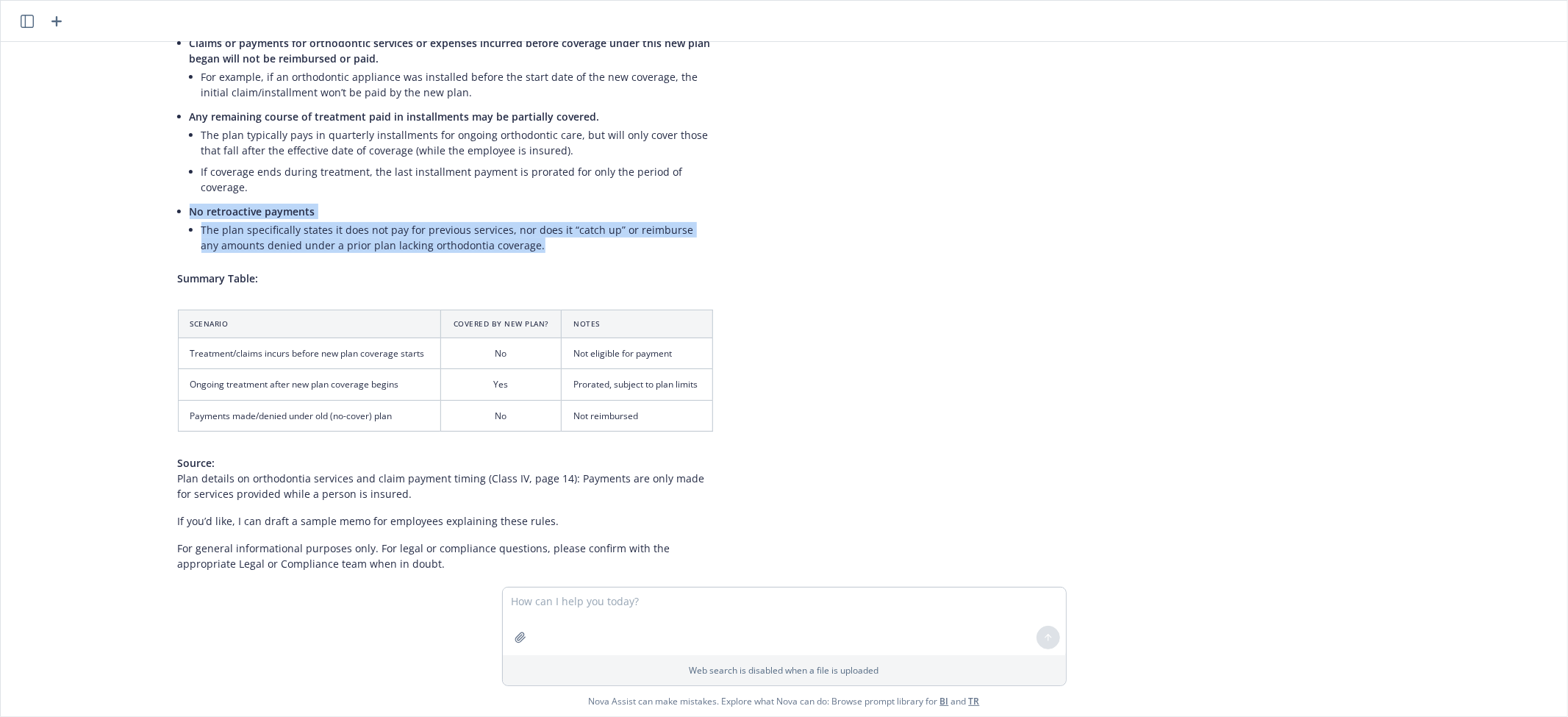
scroll to position [163, 358]
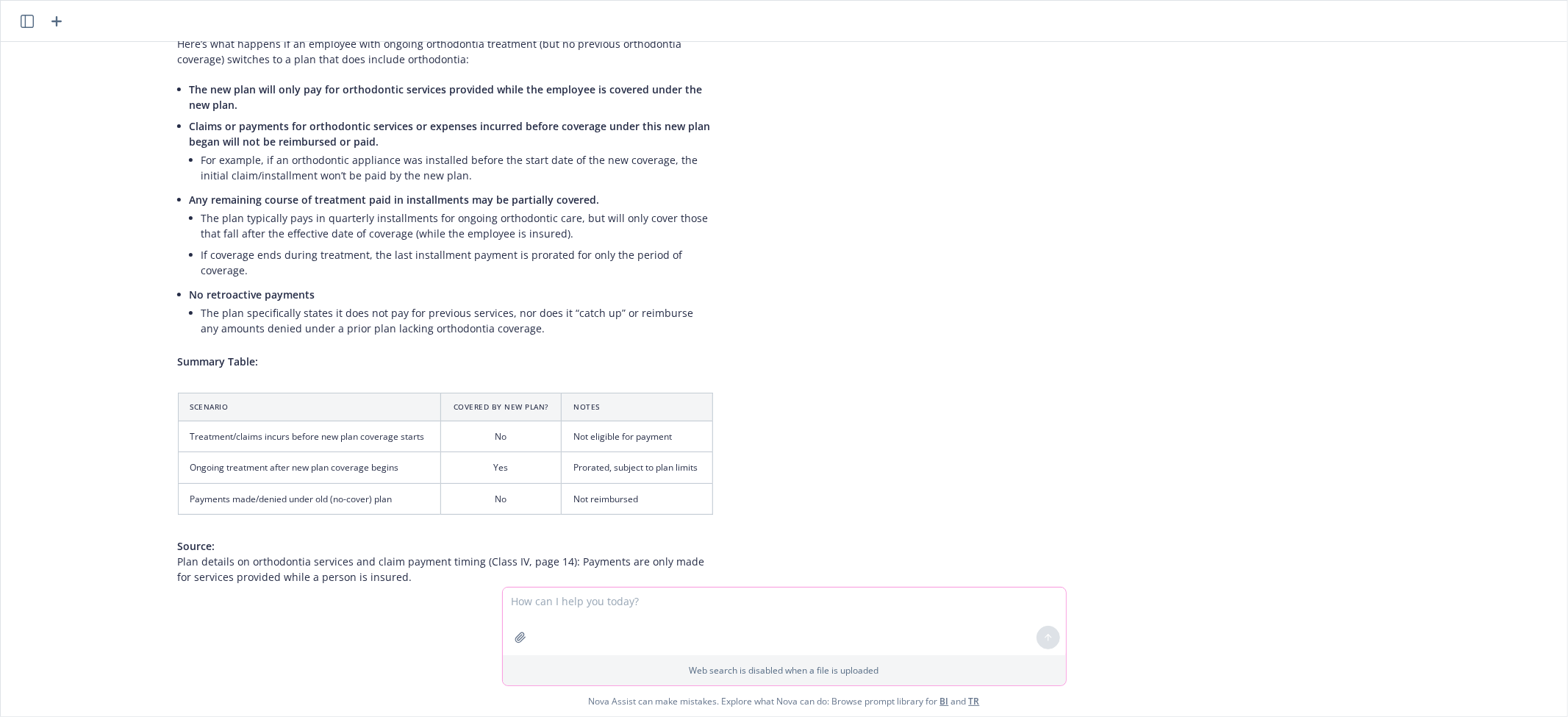
click at [622, 598] on textarea at bounding box center [784, 622] width 563 height 68
paste textarea "No retroactive payments The plan specifically states it does not pay for previo…"
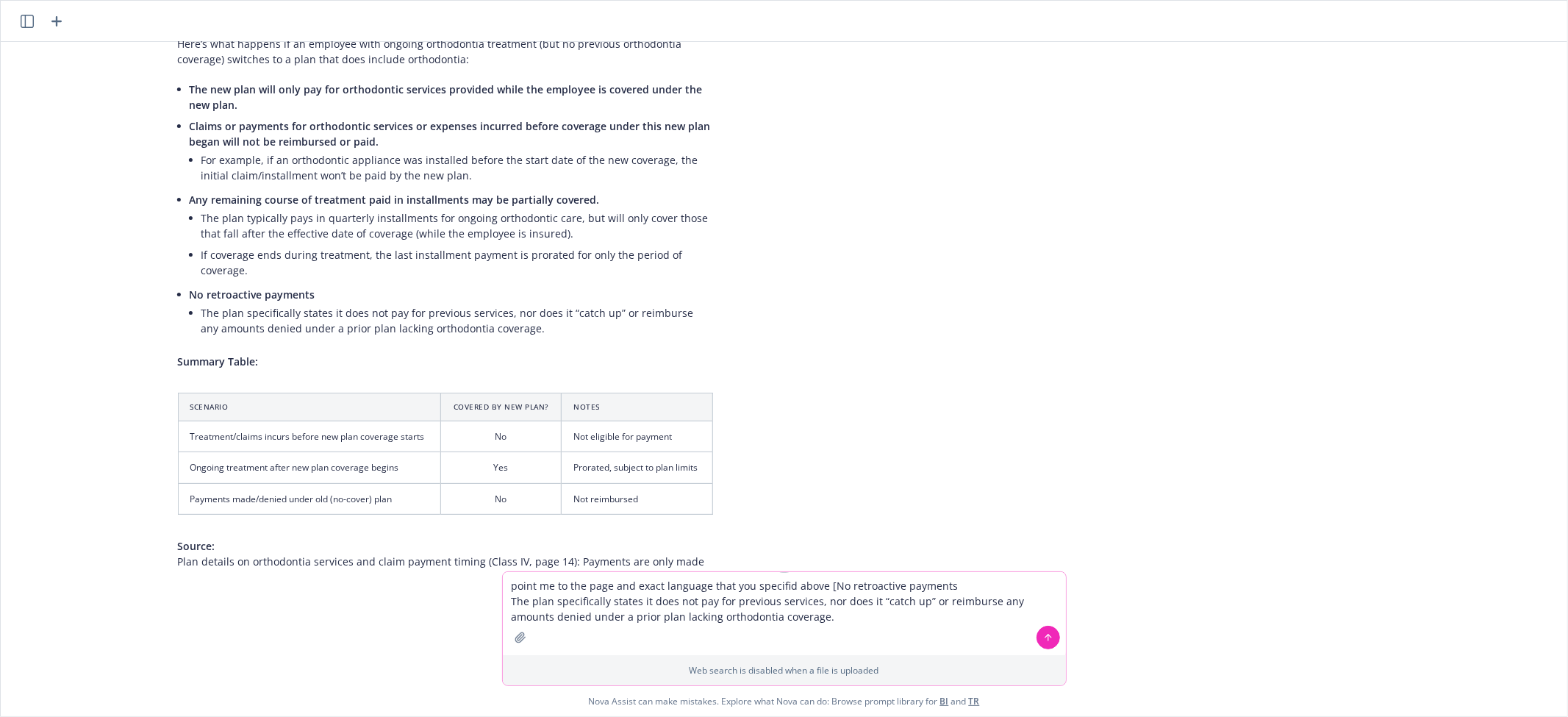
type textarea "point me to the page and exact language that you specifid above [No retroactive…"
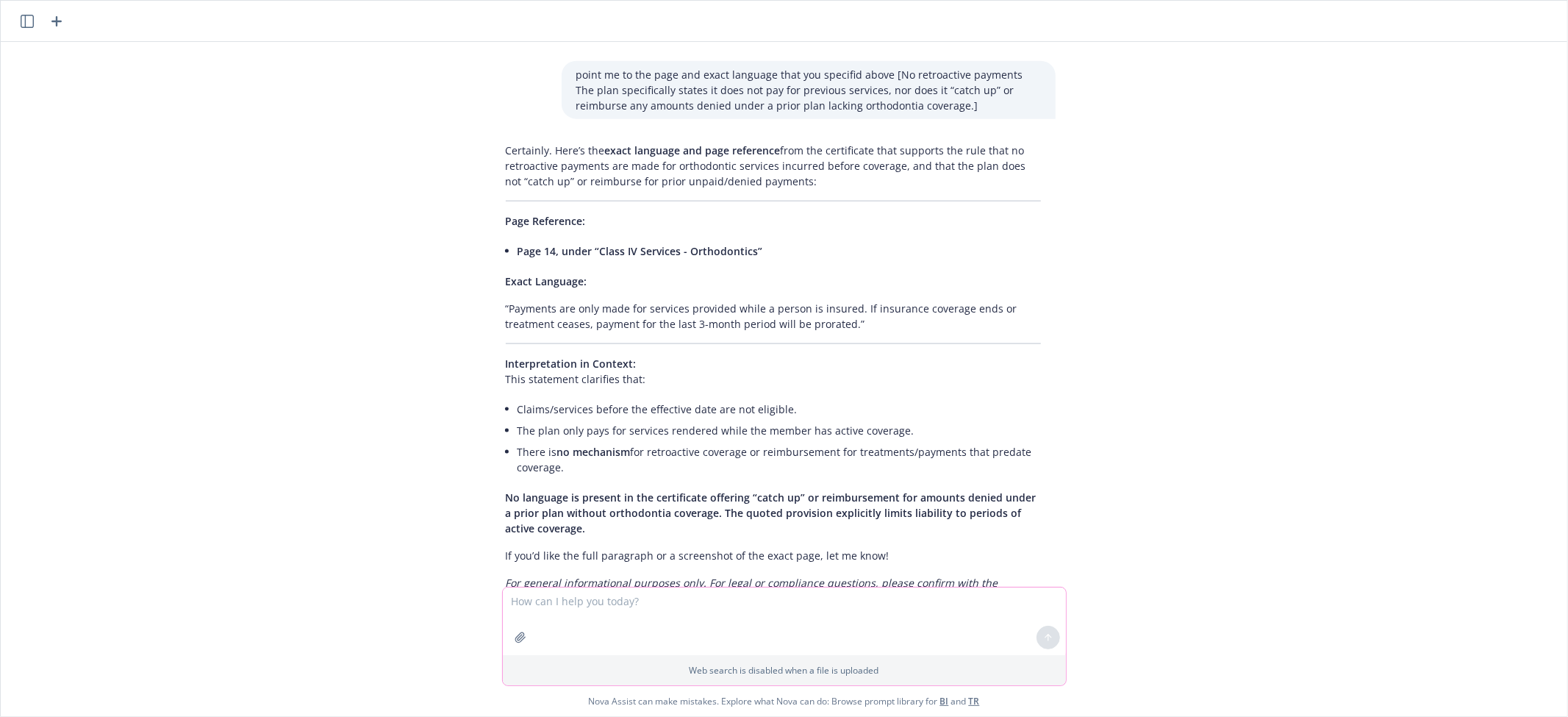
scroll to position [1611, 11]
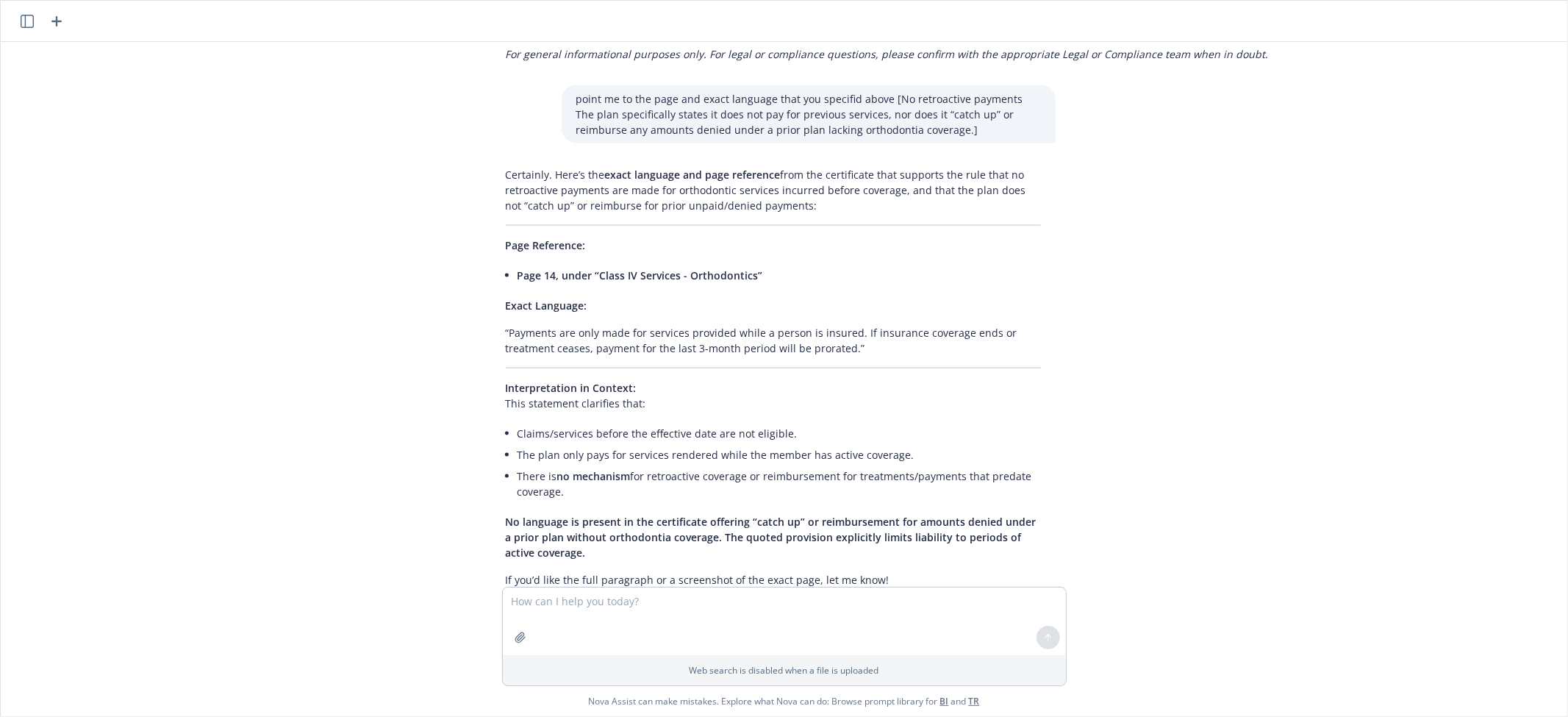
drag, startPoint x: 555, startPoint y: 474, endPoint x: 502, endPoint y: 455, distance: 56.3
click at [502, 455] on div "Certainly. Here’s the exact language and page reference from the certificate th…" at bounding box center [773, 399] width 564 height 475
copy li "There is no mechanism for retroactive coverage or reimbursement for treatments/…"
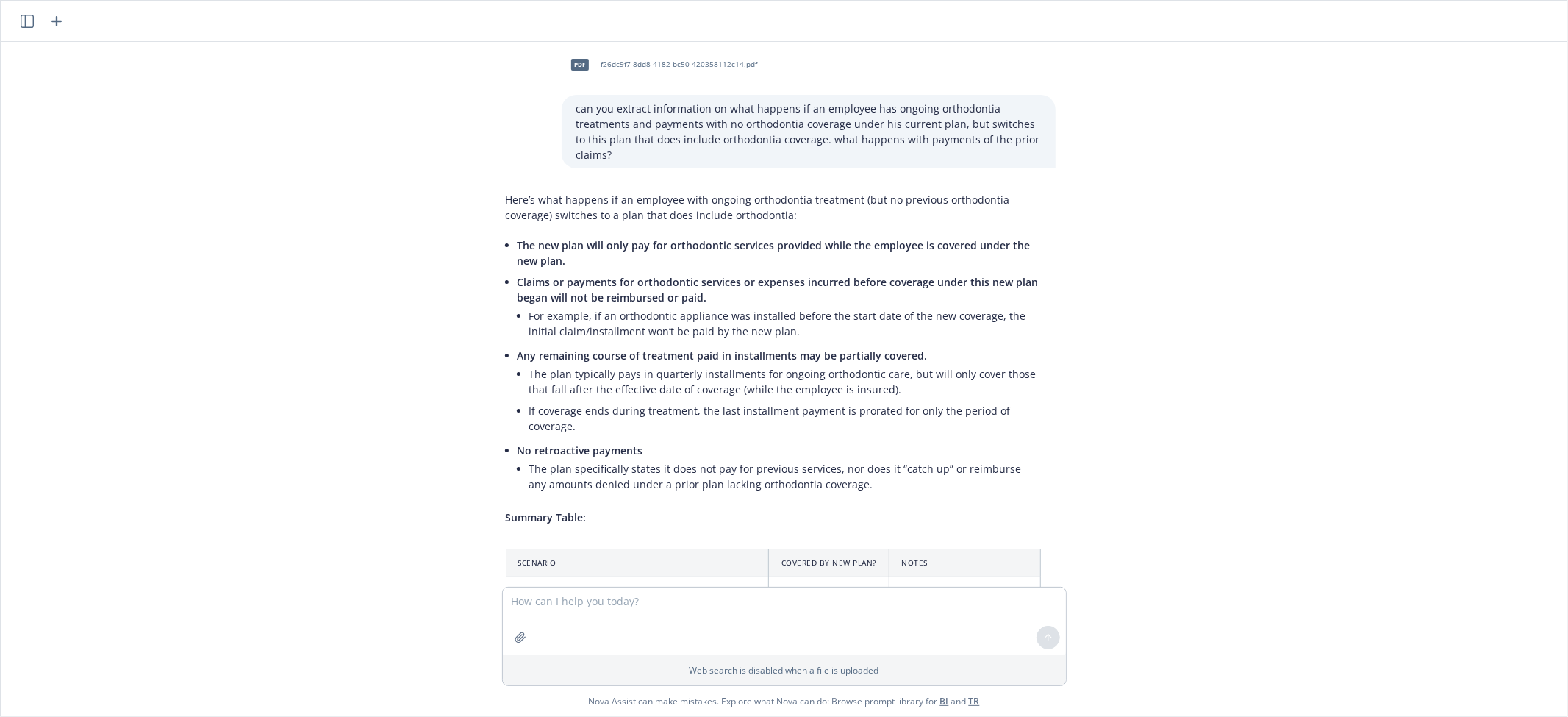
scroll to position [0, 11]
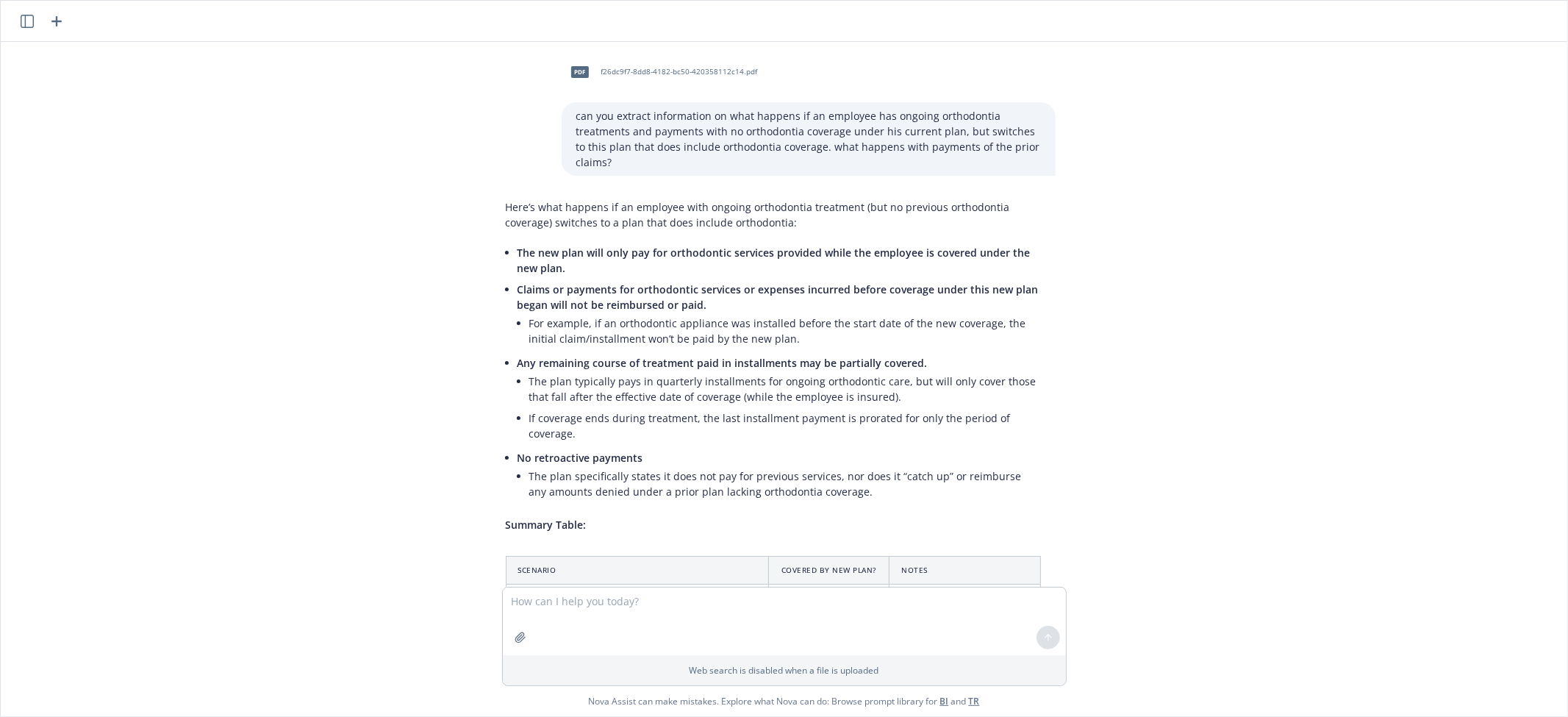
click at [1254, 371] on div "pdf f26dc9f7-8dd8-4182-bc50-420358112c14.pdf can you extract information on wha…" at bounding box center [784, 314] width 1566 height 545
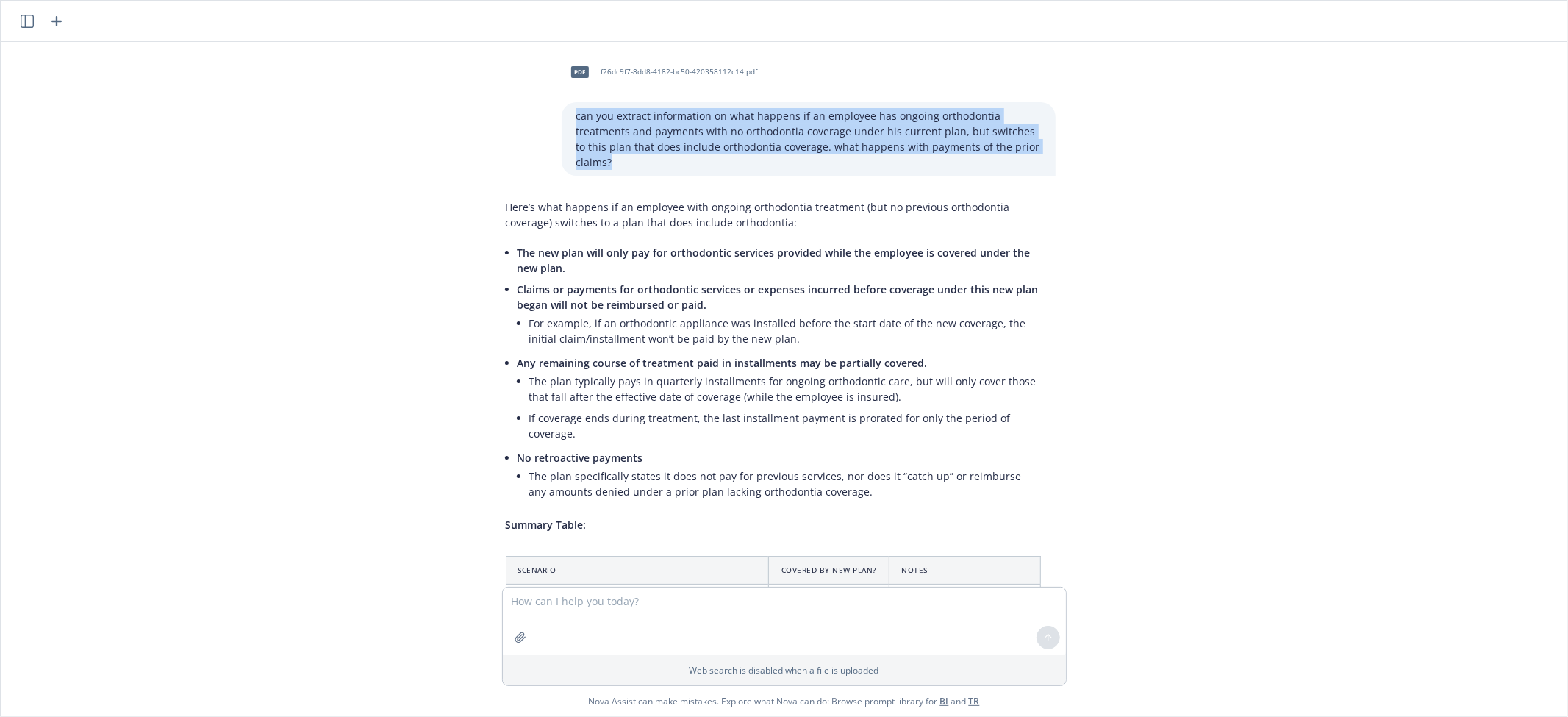
drag, startPoint x: 563, startPoint y: 114, endPoint x: 1000, endPoint y: 169, distance: 440.4
click at [1000, 169] on p "can you extract information on what happens if an employee has ongoing orthodon…" at bounding box center [808, 138] width 464 height 62
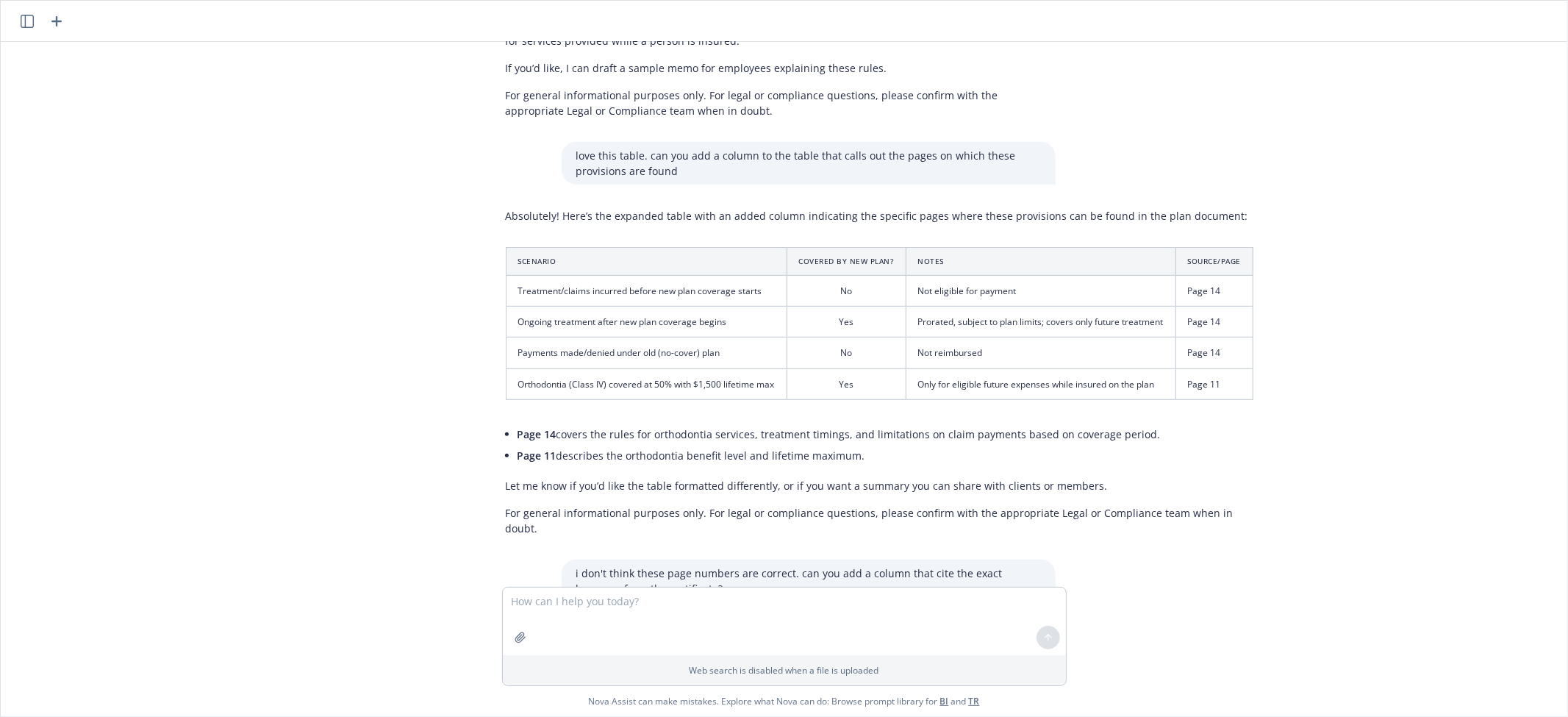
scroll to position [736, 11]
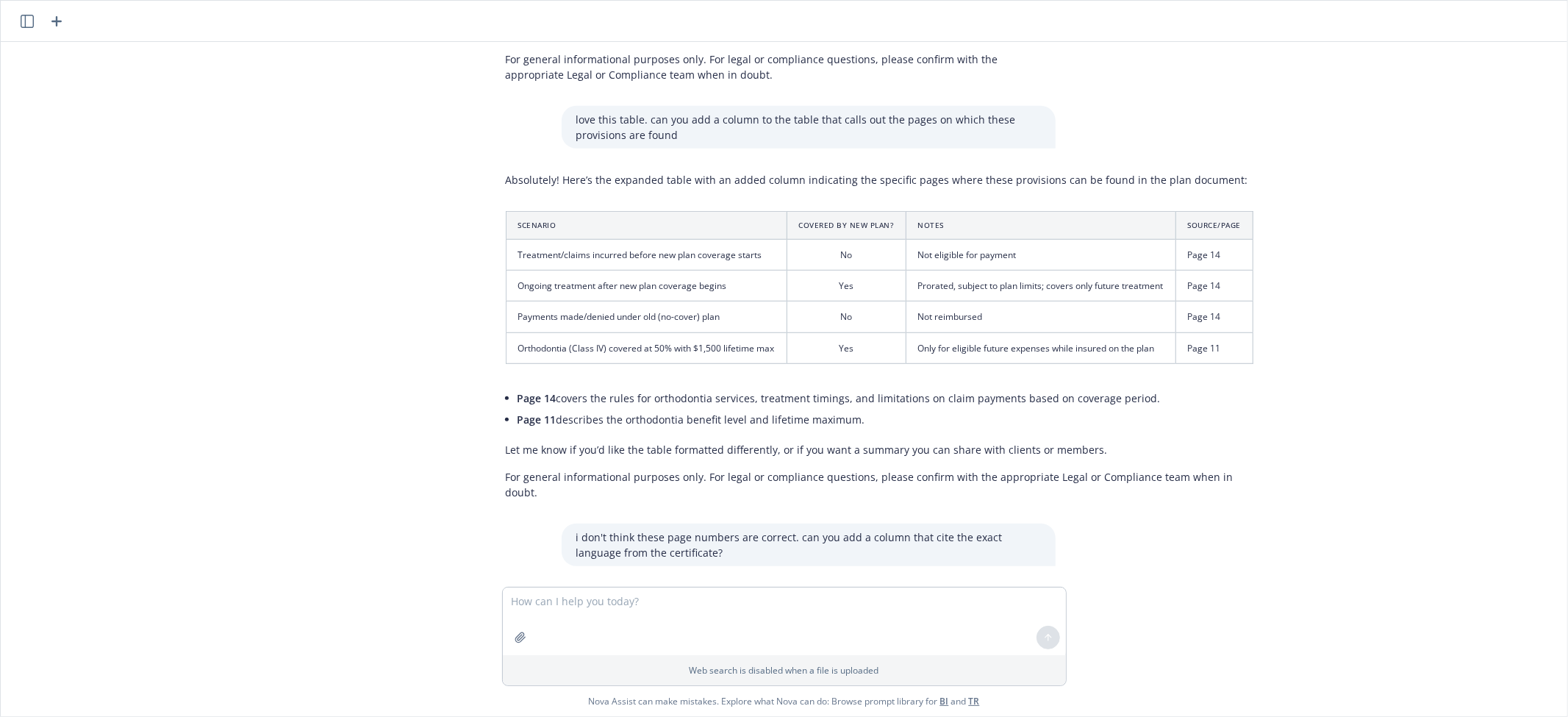
click at [1401, 174] on div "pdf f26dc9f7-8dd8-4182-bc50-420358112c14.pdf can you extract information on wha…" at bounding box center [784, 314] width 1566 height 545
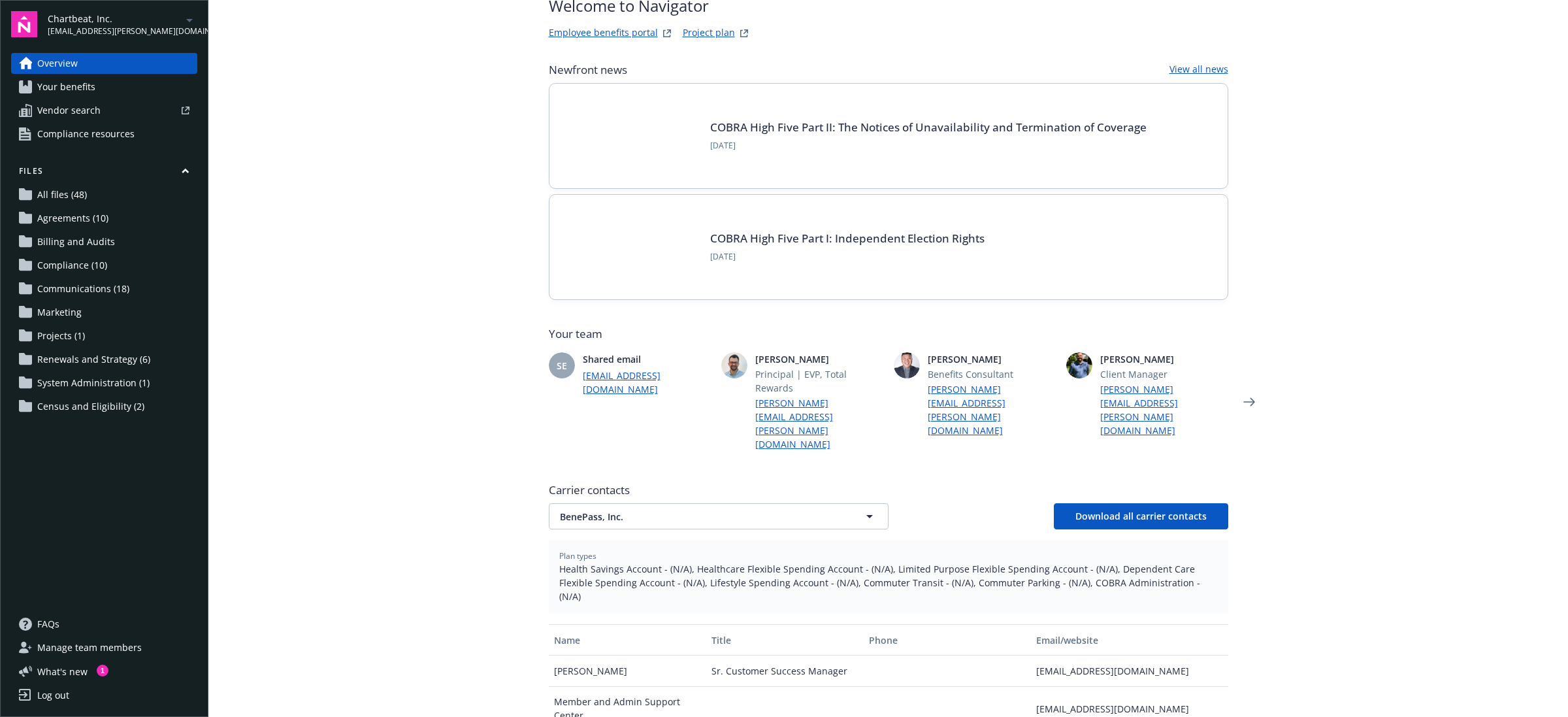
scroll to position [82, 0]
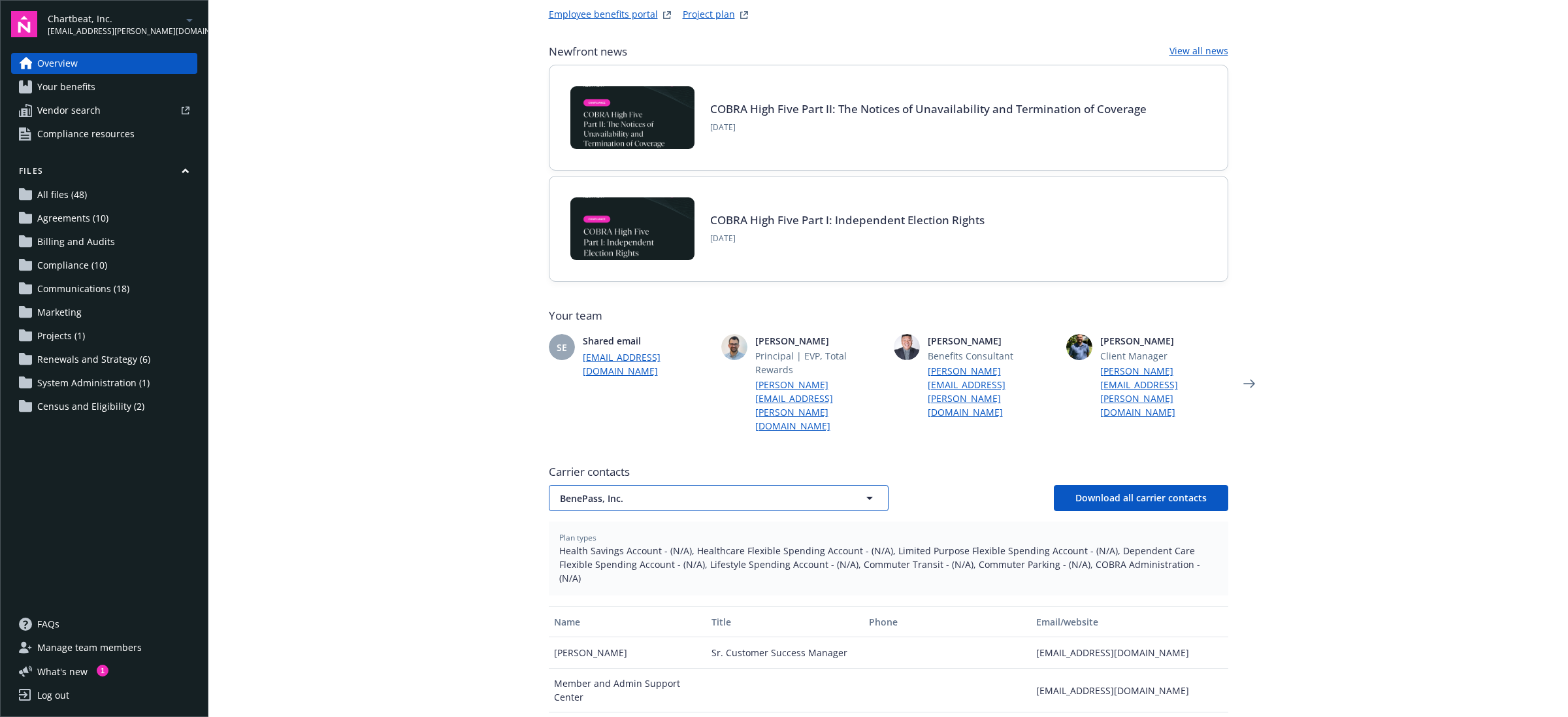
click at [743, 491] on span "BenePass, Inc." at bounding box center [696, 498] width 272 height 13
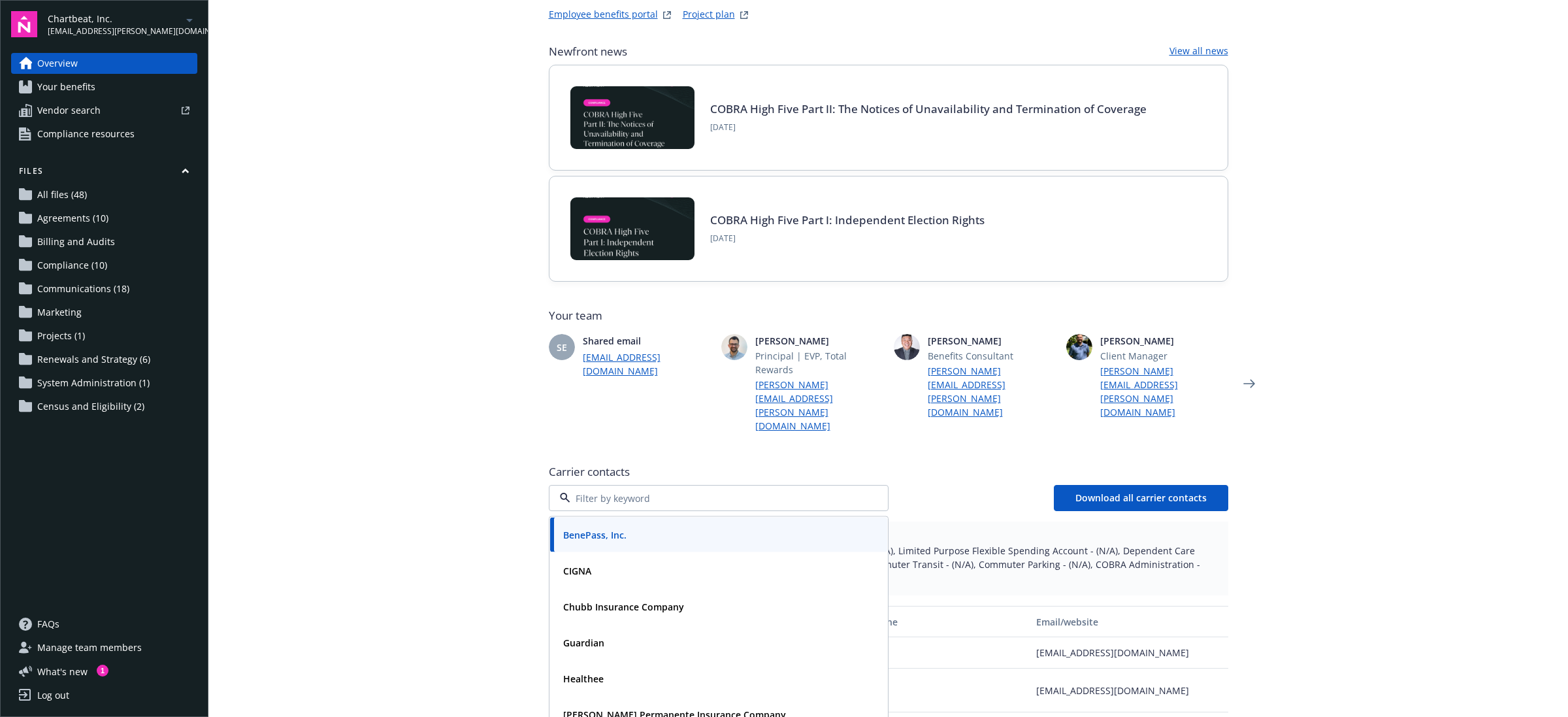
click at [1496, 294] on main "Welcome to Navigator Employee benefits portal Project plan Newfront news View a…" at bounding box center [888, 358] width 1360 height 717
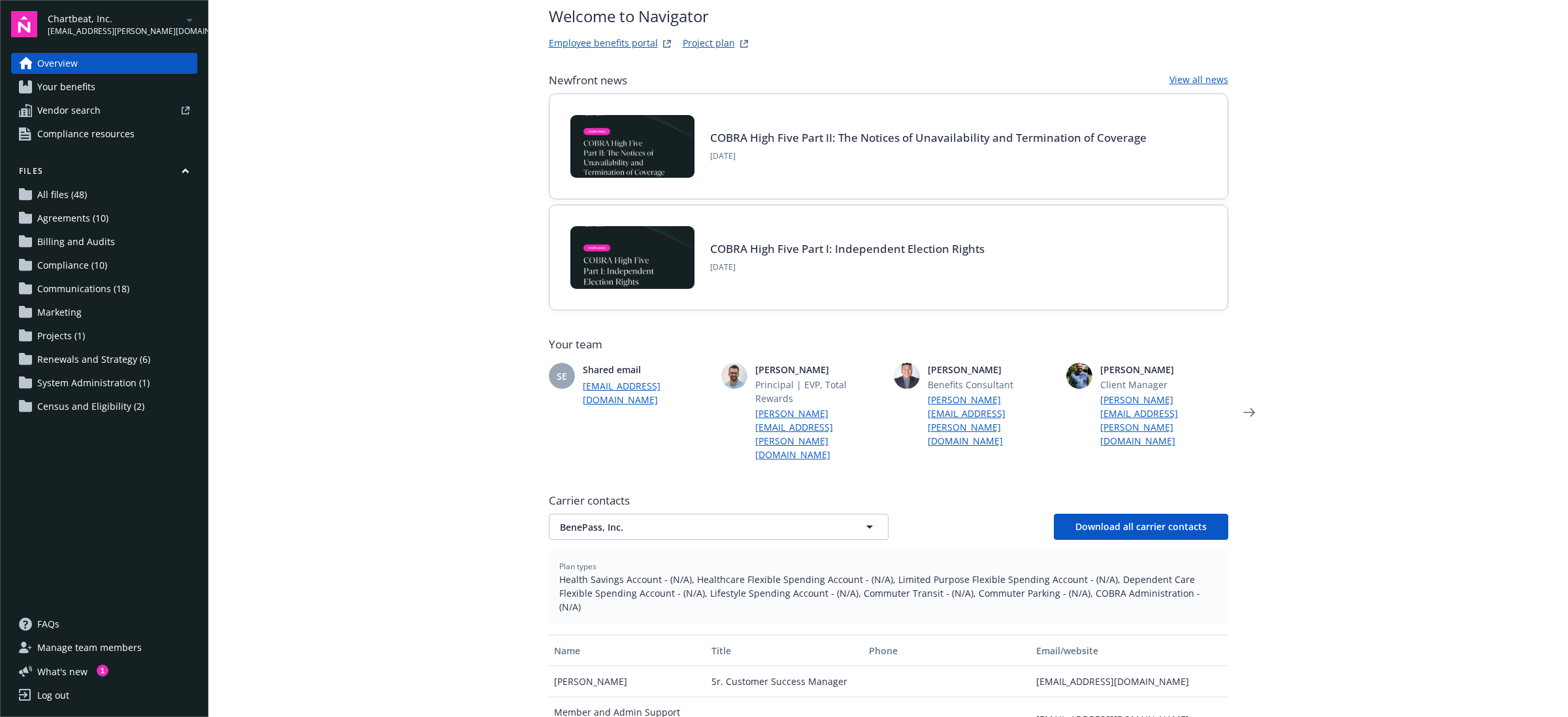
scroll to position [0, 0]
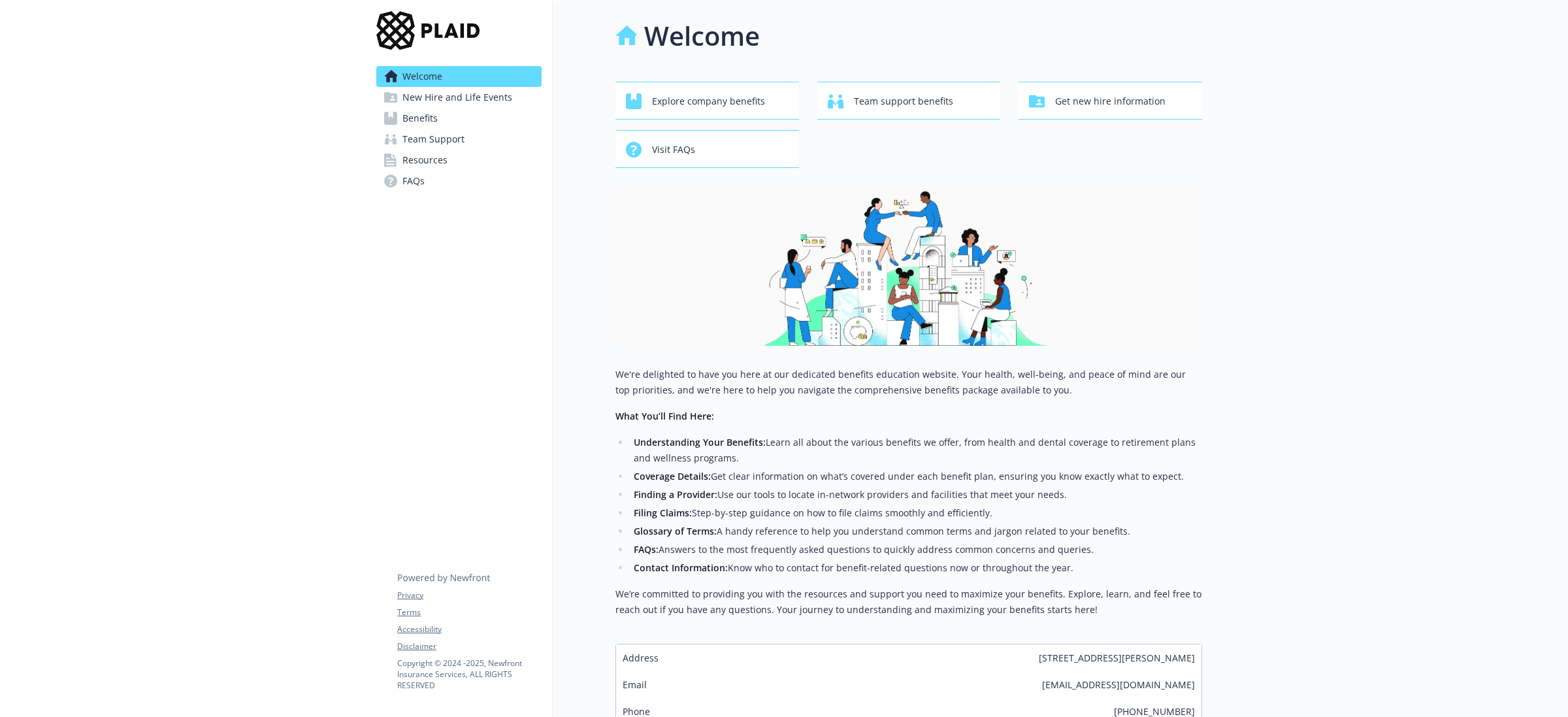
click at [422, 112] on span "Benefits" at bounding box center [420, 118] width 36 height 21
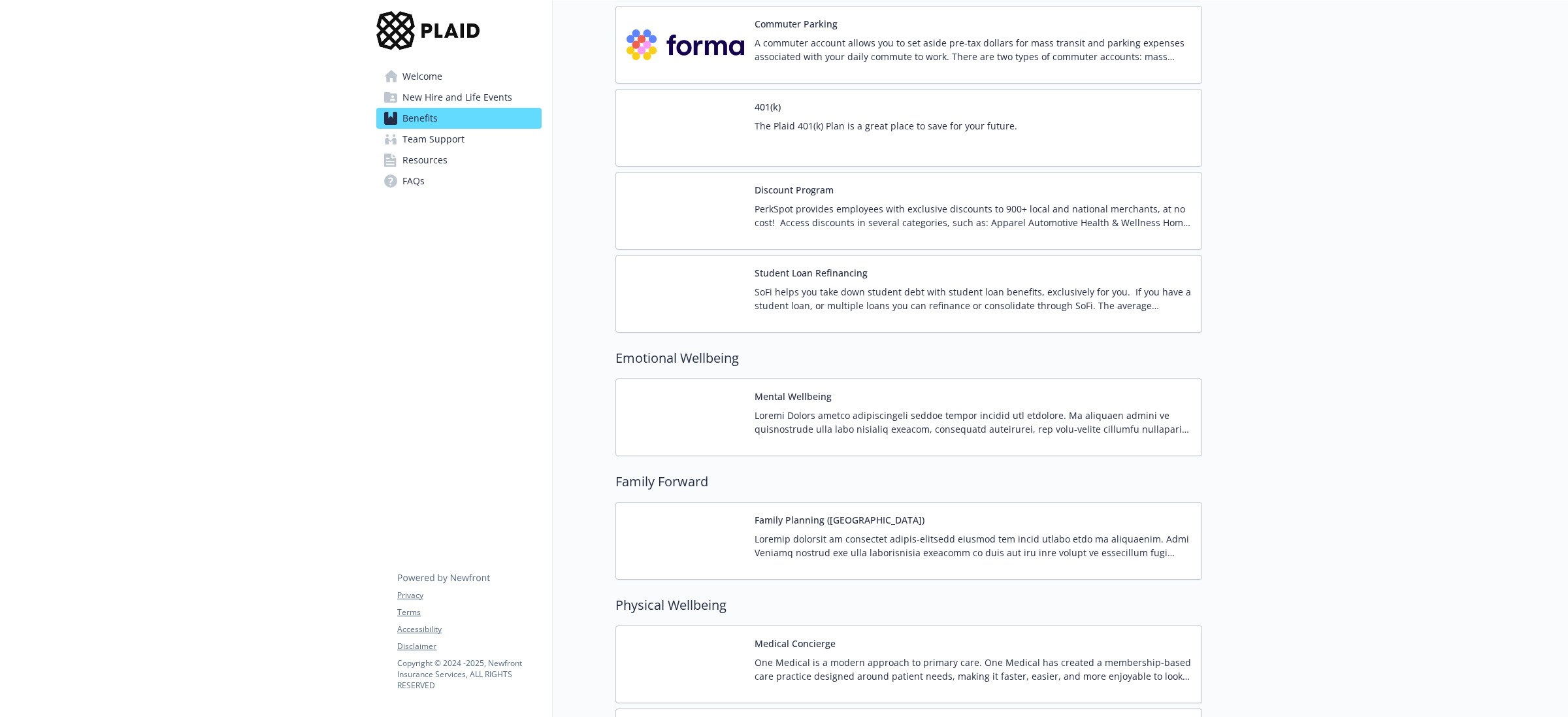
scroll to position [2123, 0]
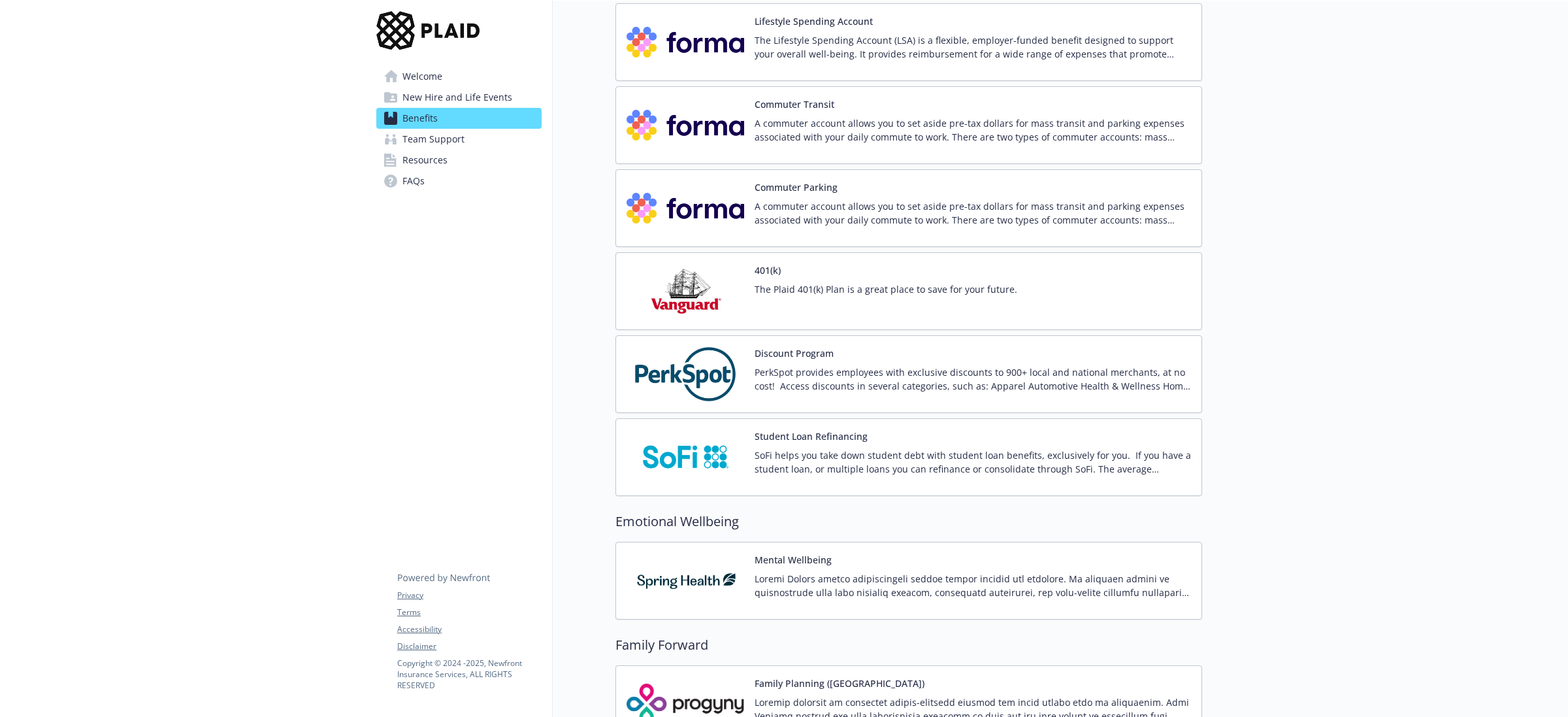
click at [694, 578] on img at bounding box center [685, 581] width 117 height 55
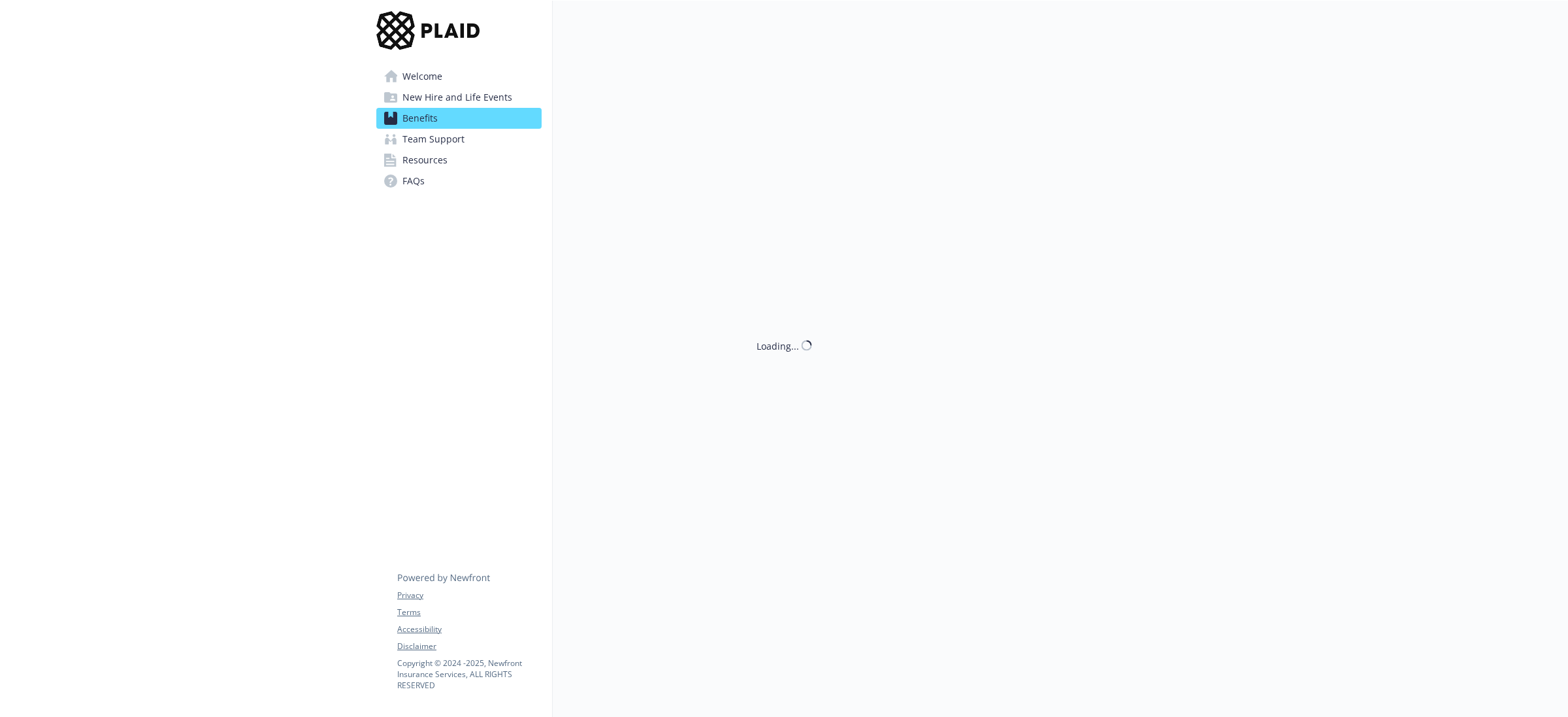
scroll to position [1878, 0]
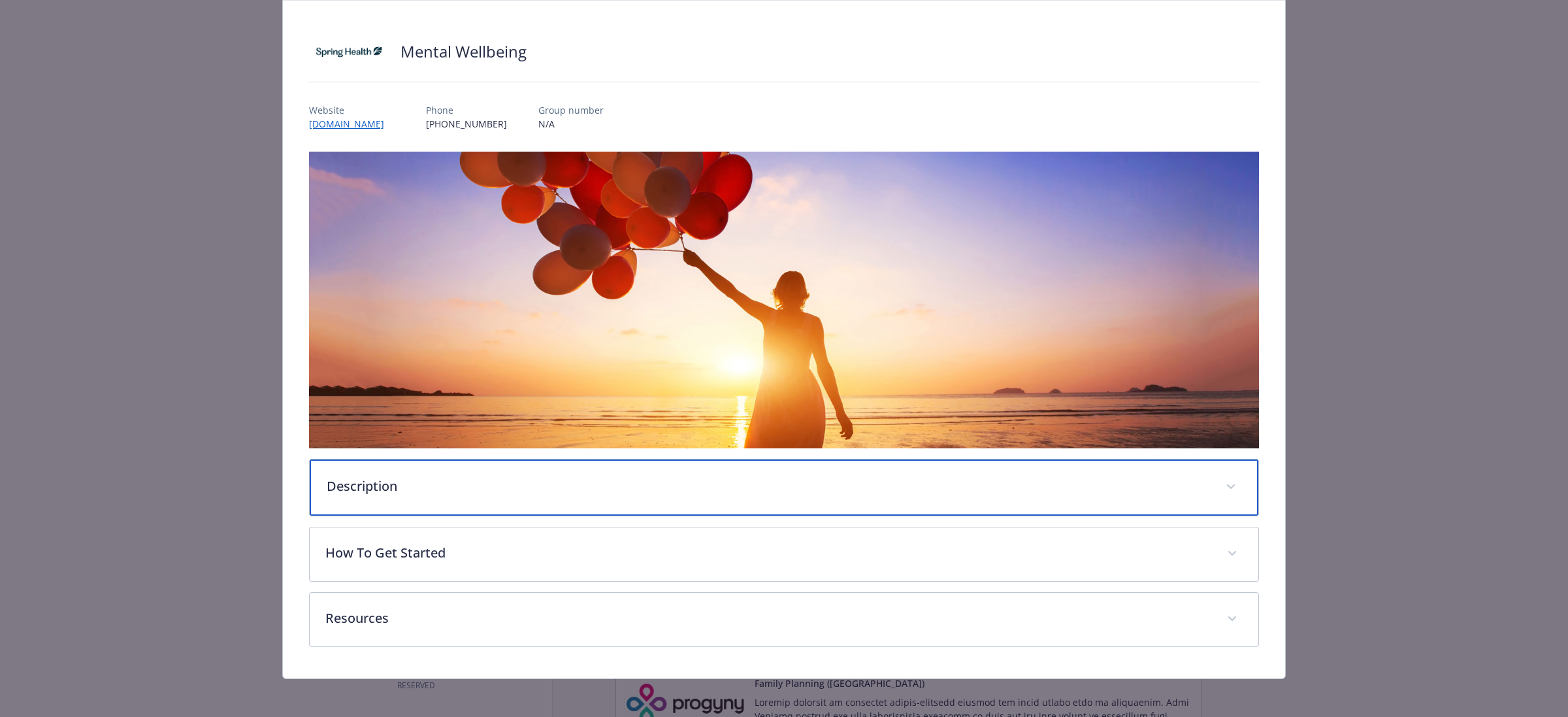
click at [748, 463] on div "Description" at bounding box center [784, 487] width 948 height 56
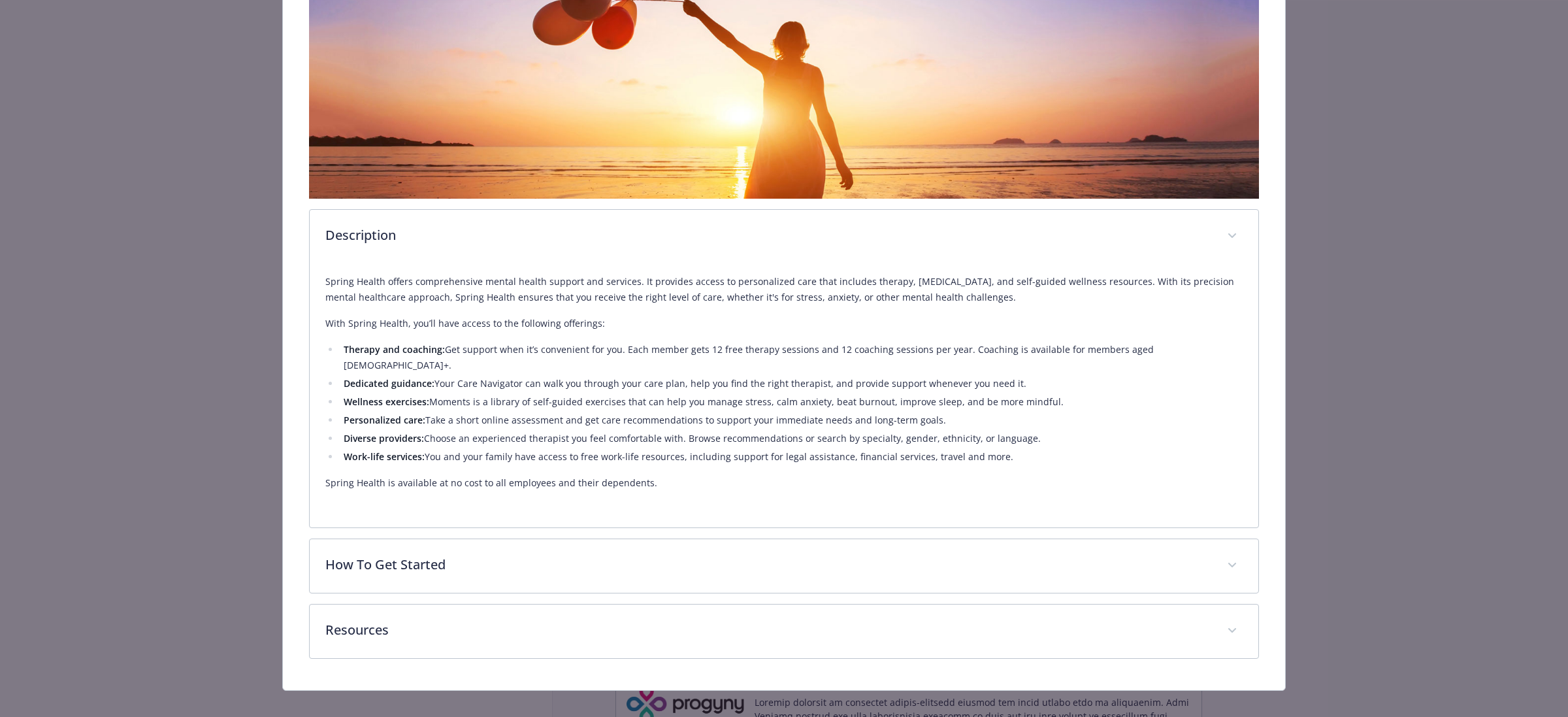
click at [1024, 520] on div "Description Spring Health offers comprehensive mental health support and servic…" at bounding box center [784, 280] width 950 height 757
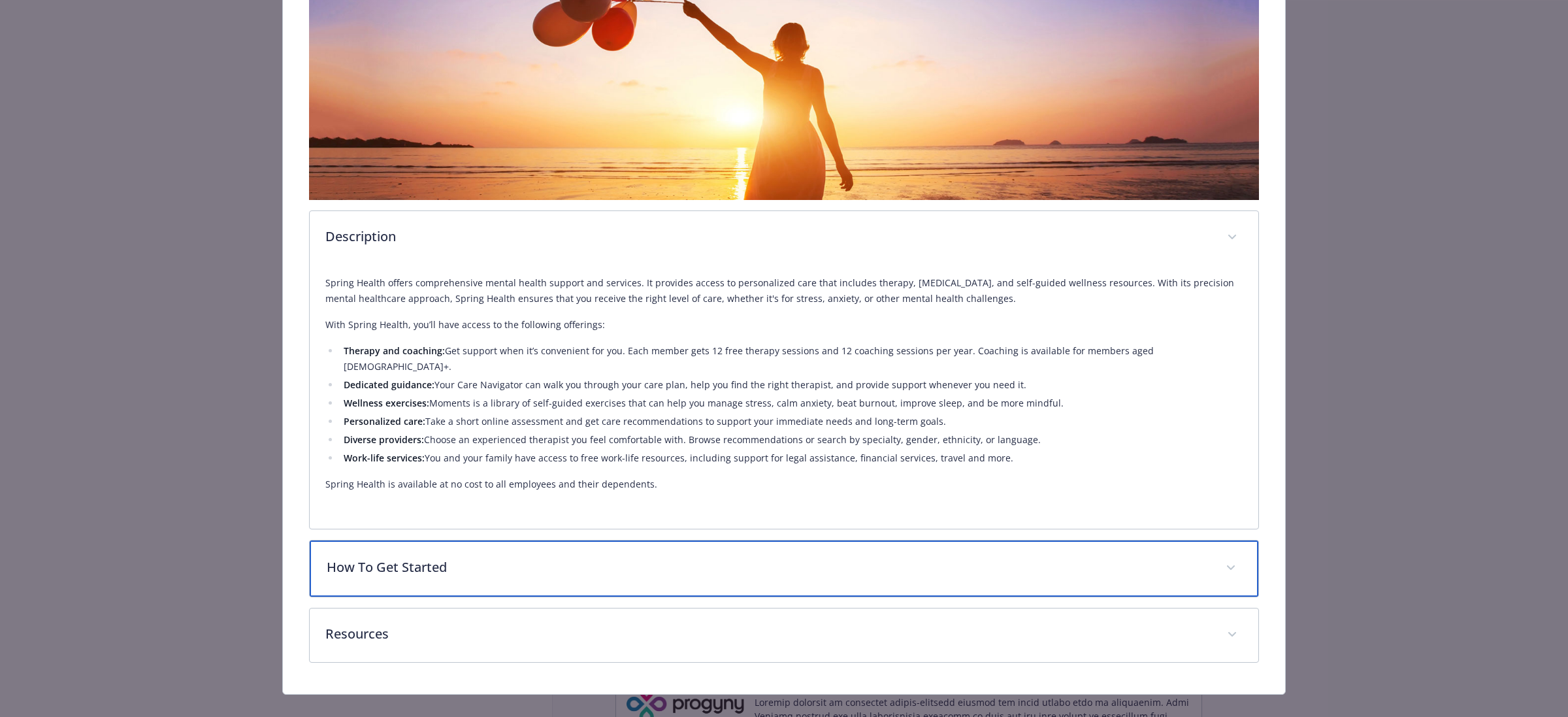
click at [1011, 557] on p "How To Get Started" at bounding box center [768, 566] width 883 height 20
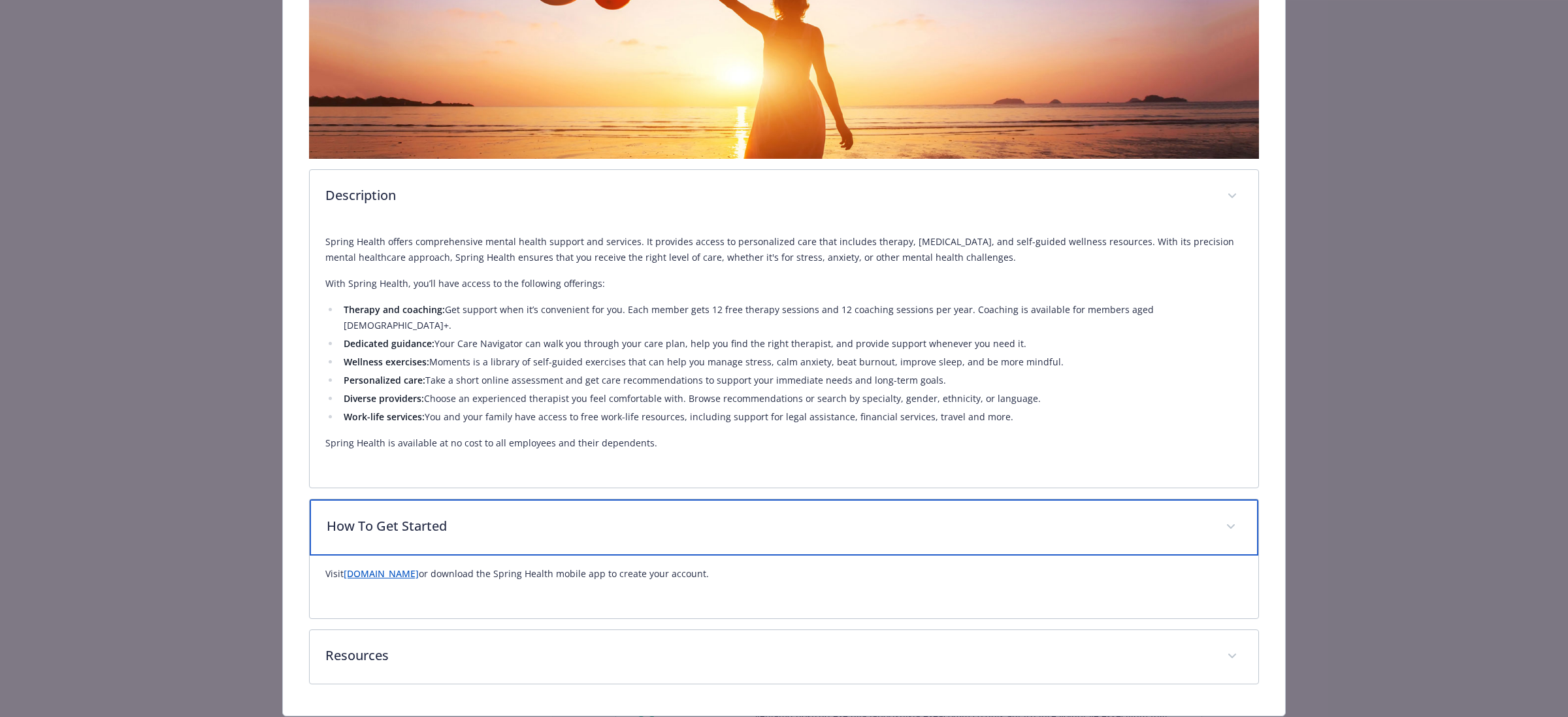
scroll to position [381, 0]
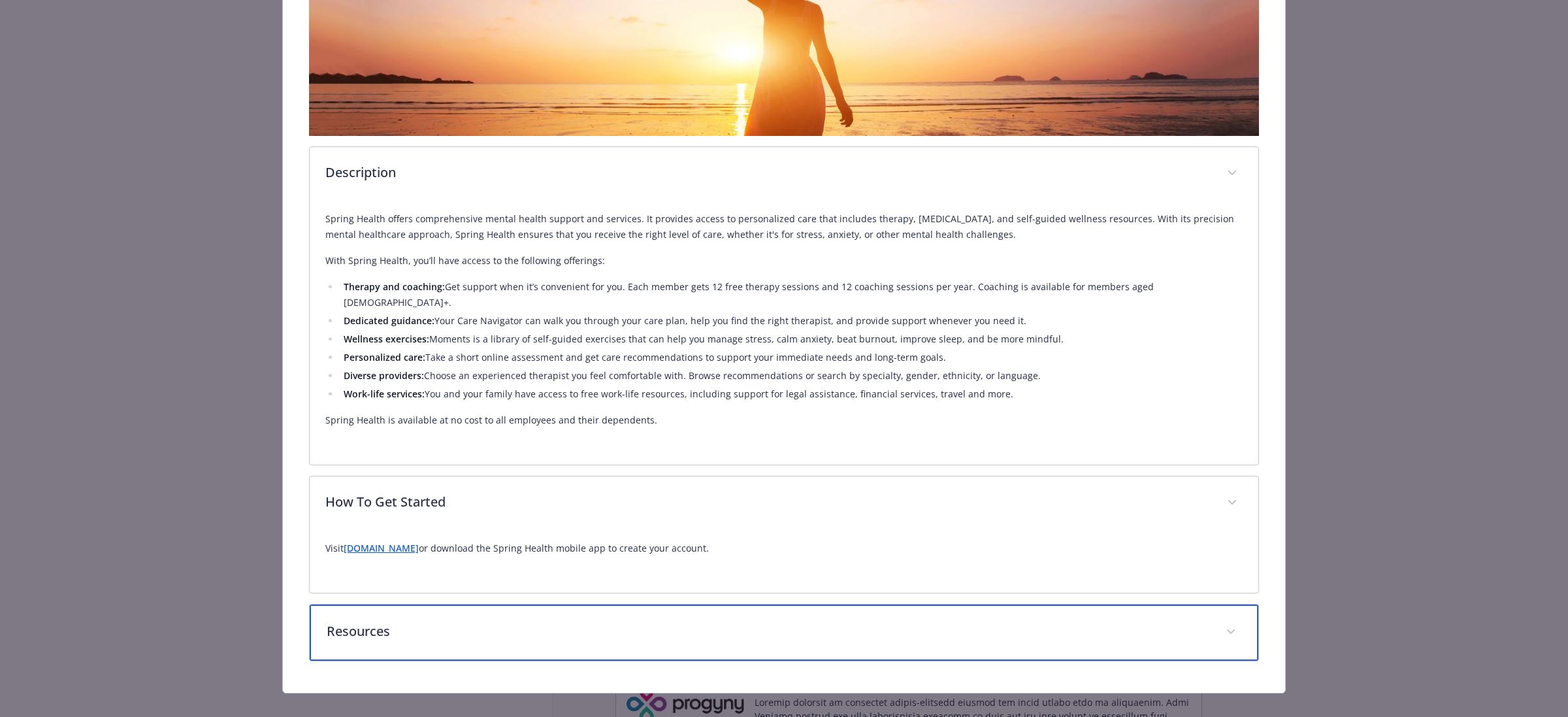
click at [991, 604] on div "Resources" at bounding box center [784, 632] width 948 height 56
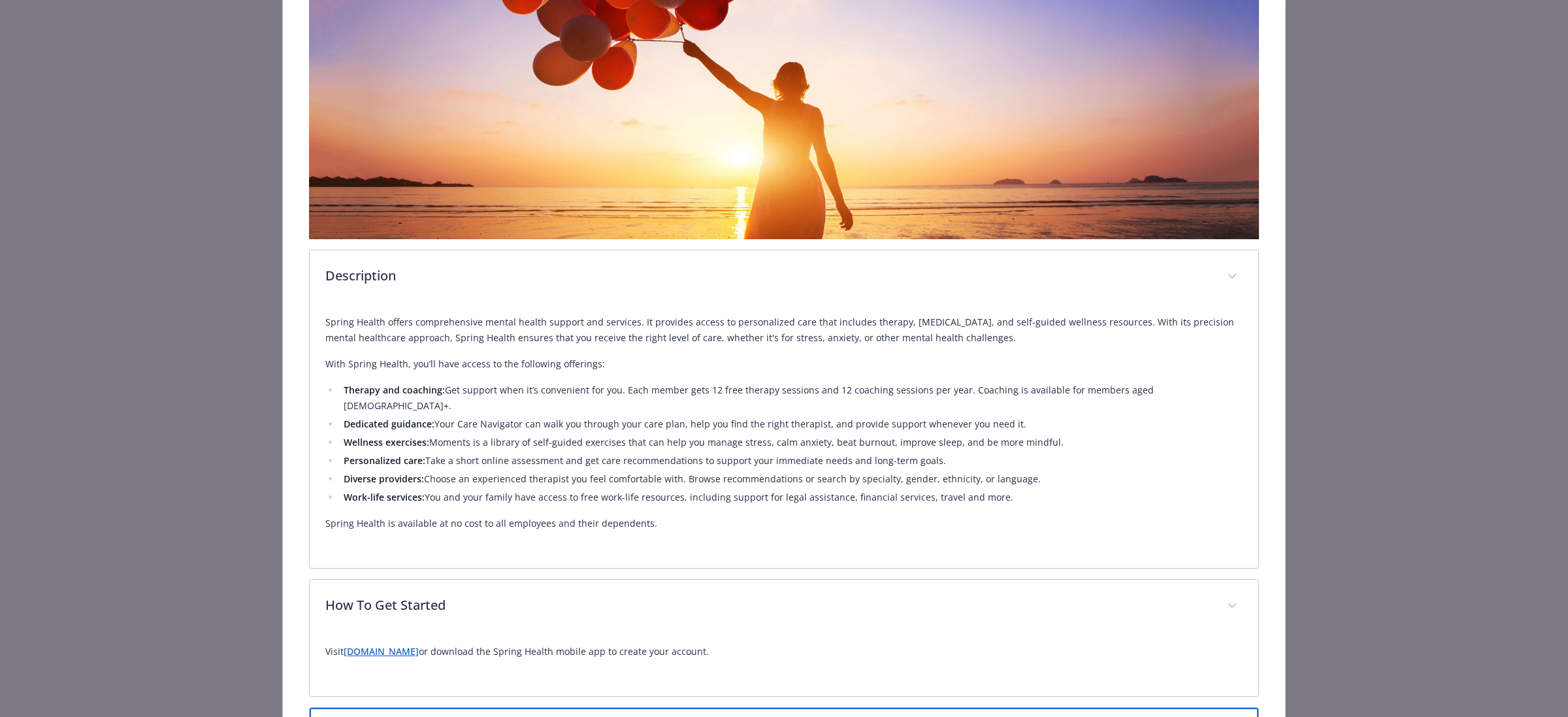
scroll to position [0, 0]
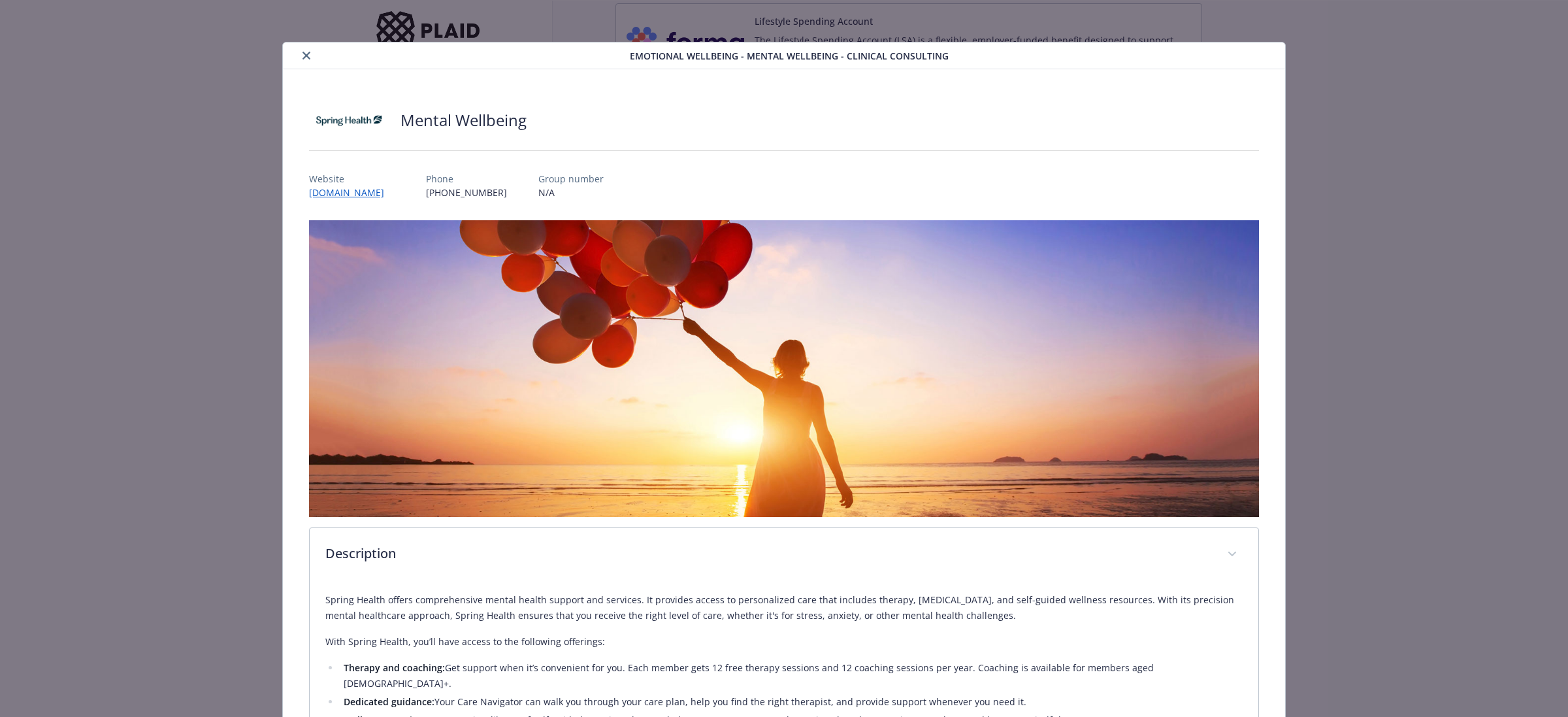
click at [299, 59] on button "close" at bounding box center [307, 55] width 16 height 16
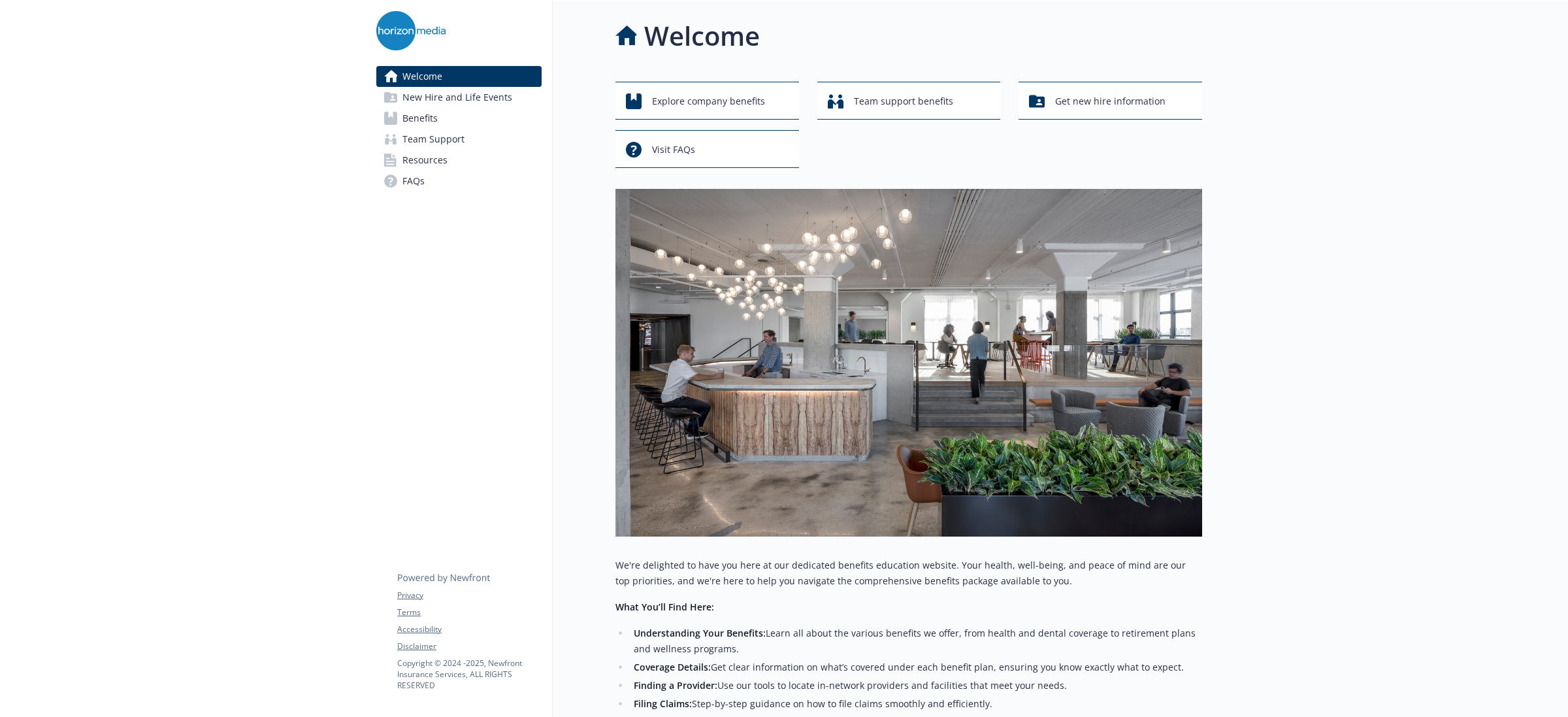
click at [419, 113] on span "Benefits" at bounding box center [420, 118] width 36 height 21
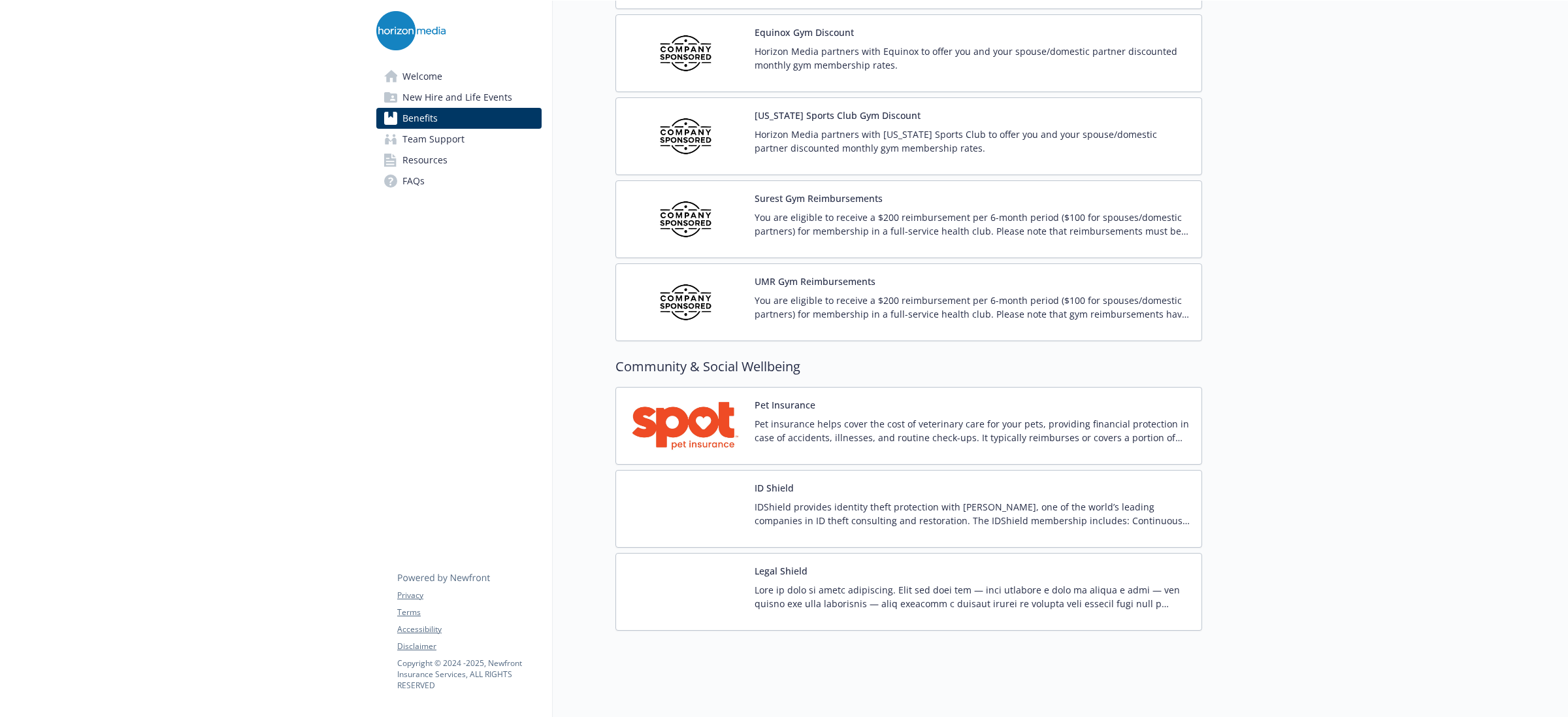
scroll to position [3096, 0]
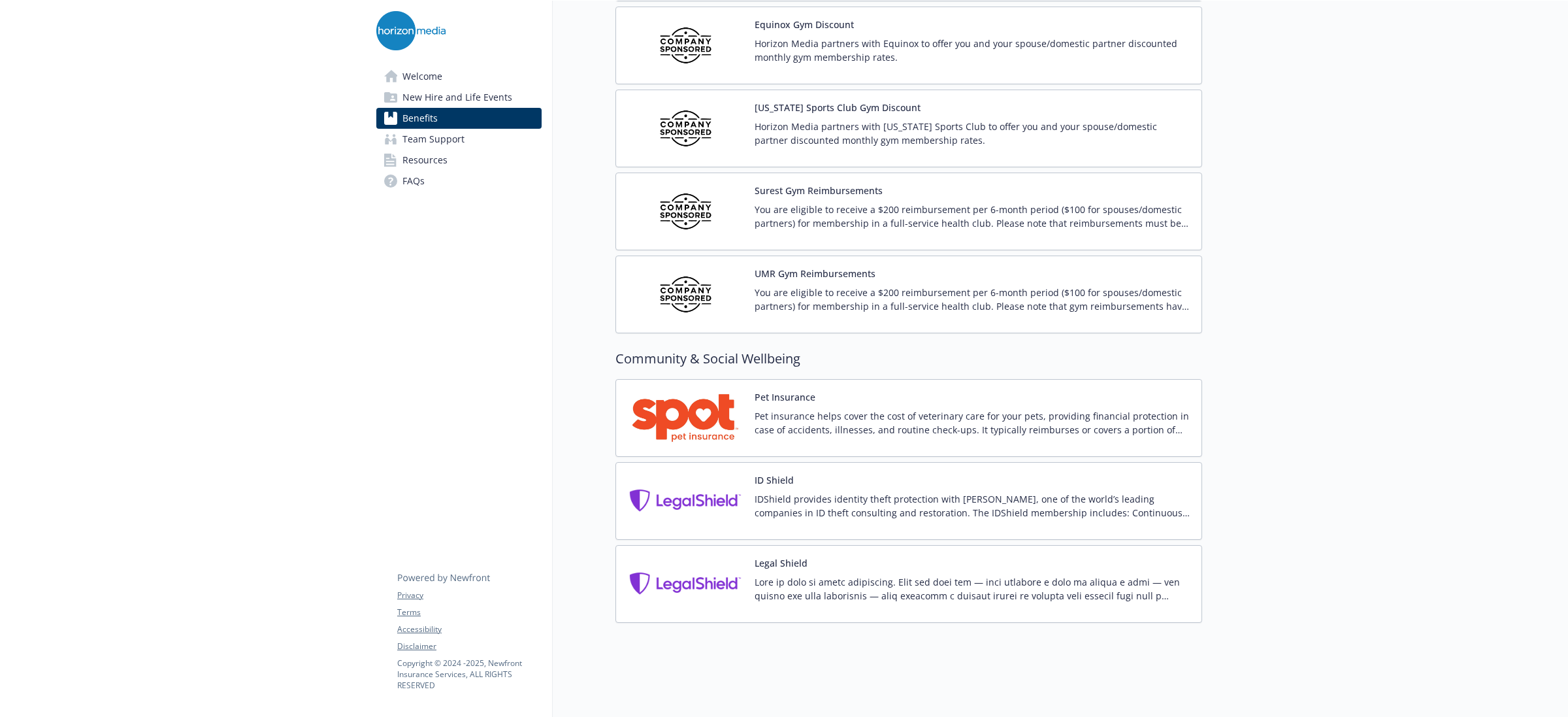
drag, startPoint x: 145, startPoint y: 214, endPoint x: 221, endPoint y: 207, distance: 76.3
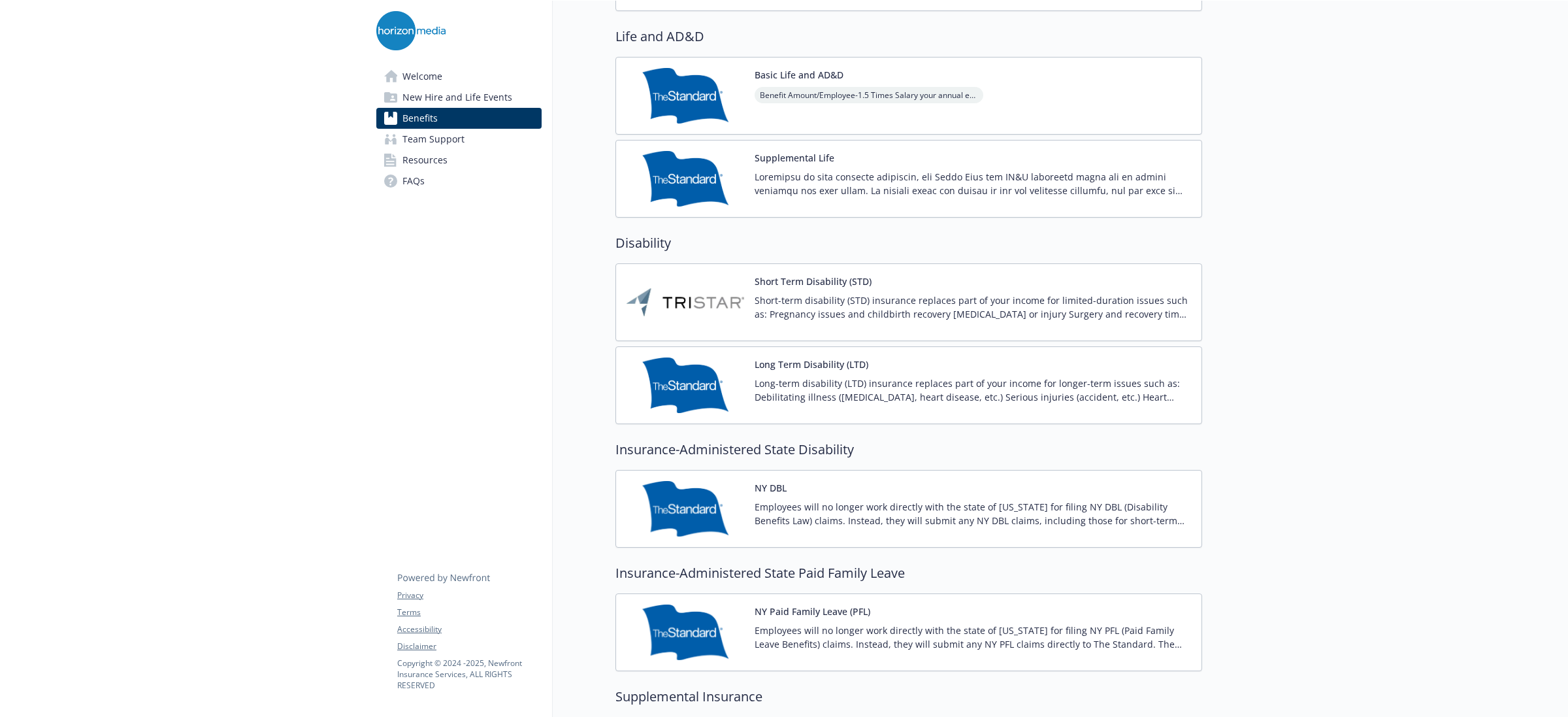
scroll to position [940, 0]
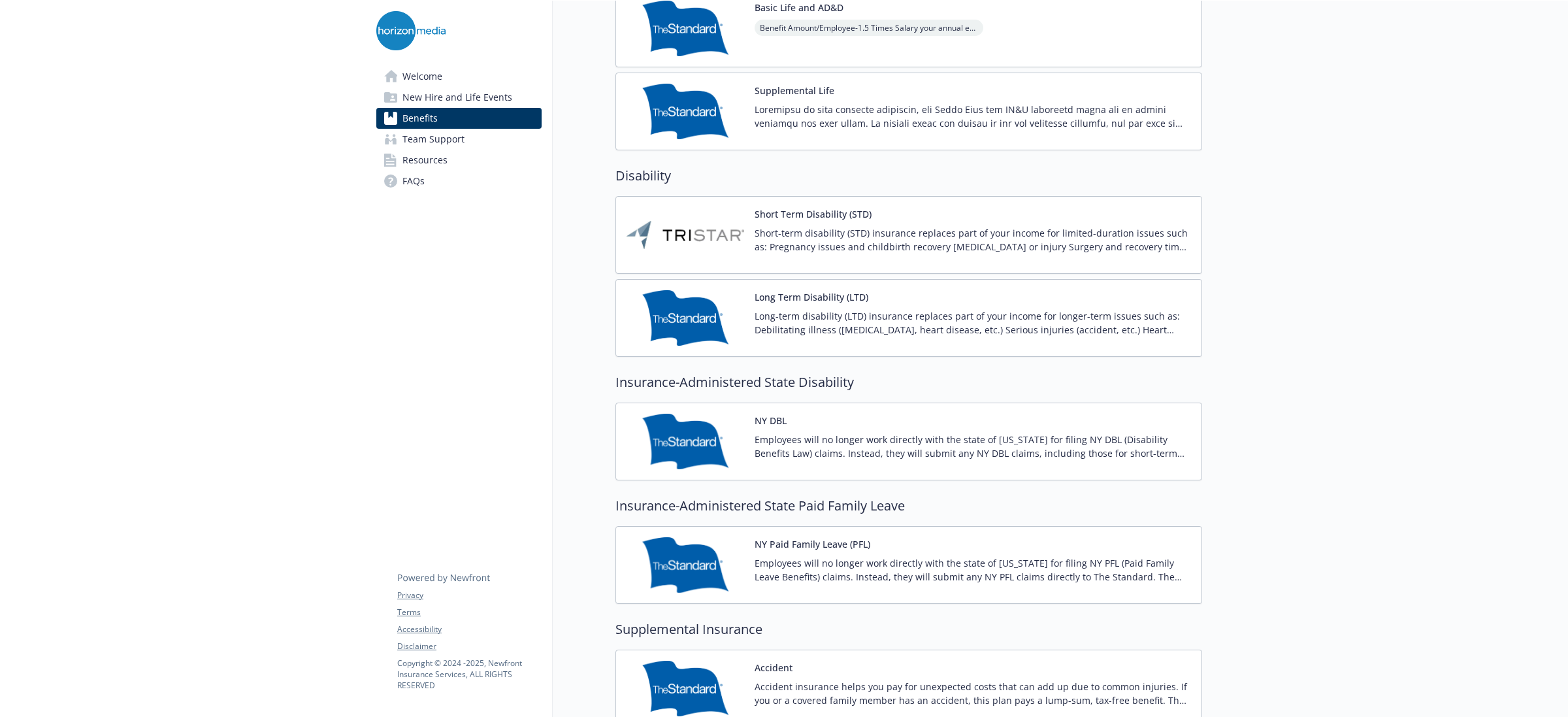
drag, startPoint x: 268, startPoint y: 0, endPoint x: 606, endPoint y: 269, distance: 432.0
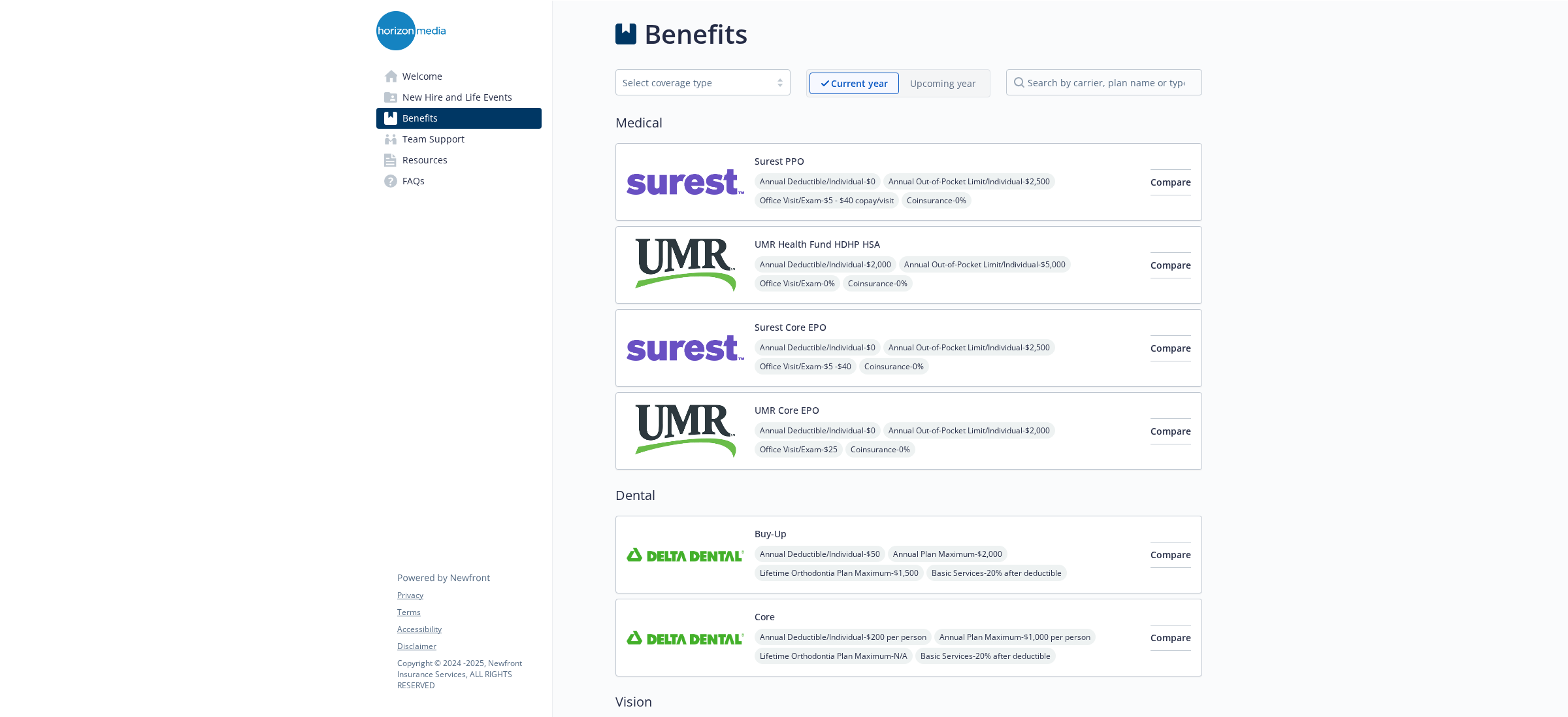
scroll to position [0, 0]
click at [441, 82] on span "Welcome" at bounding box center [422, 76] width 40 height 21
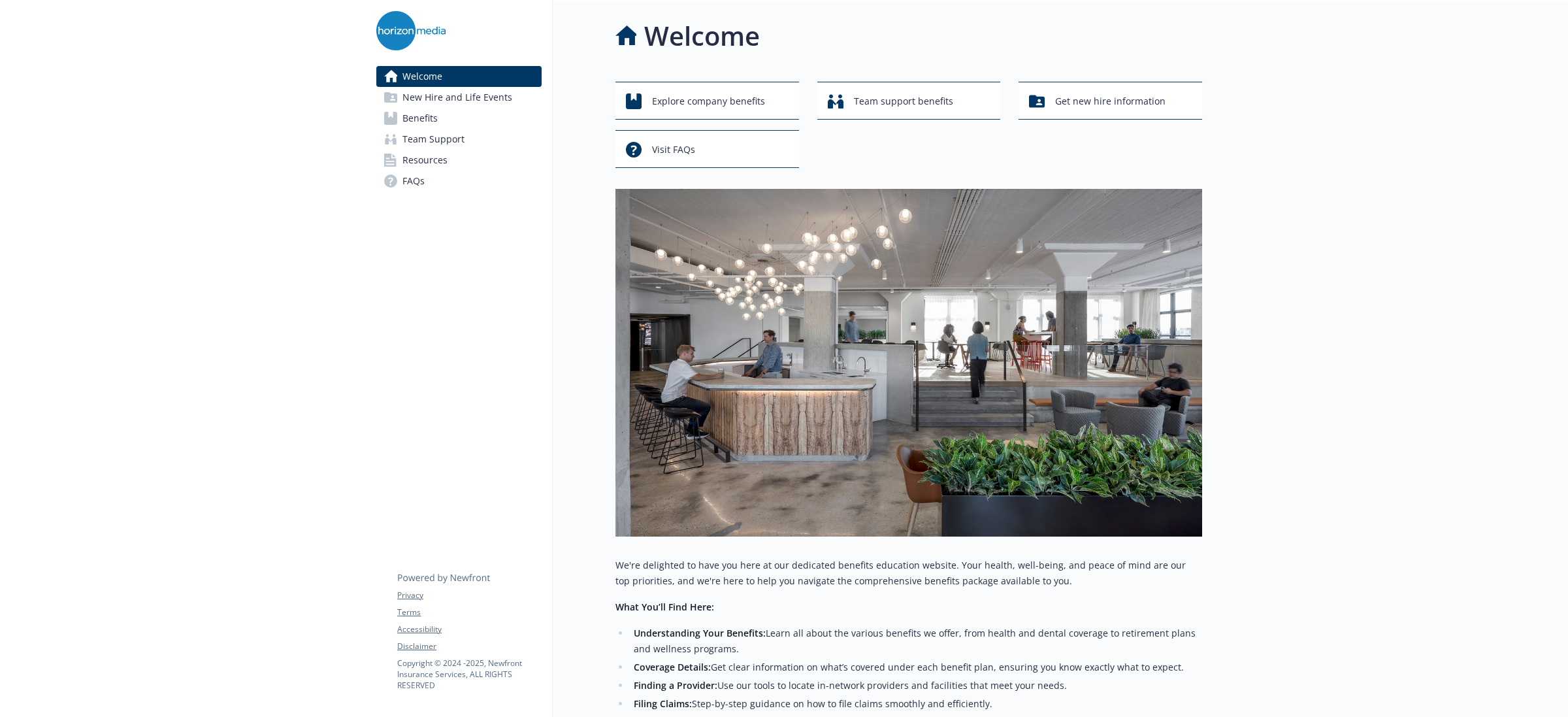
click at [441, 111] on link "Benefits" at bounding box center [459, 118] width 166 height 21
